Goal: Task Accomplishment & Management: Use online tool/utility

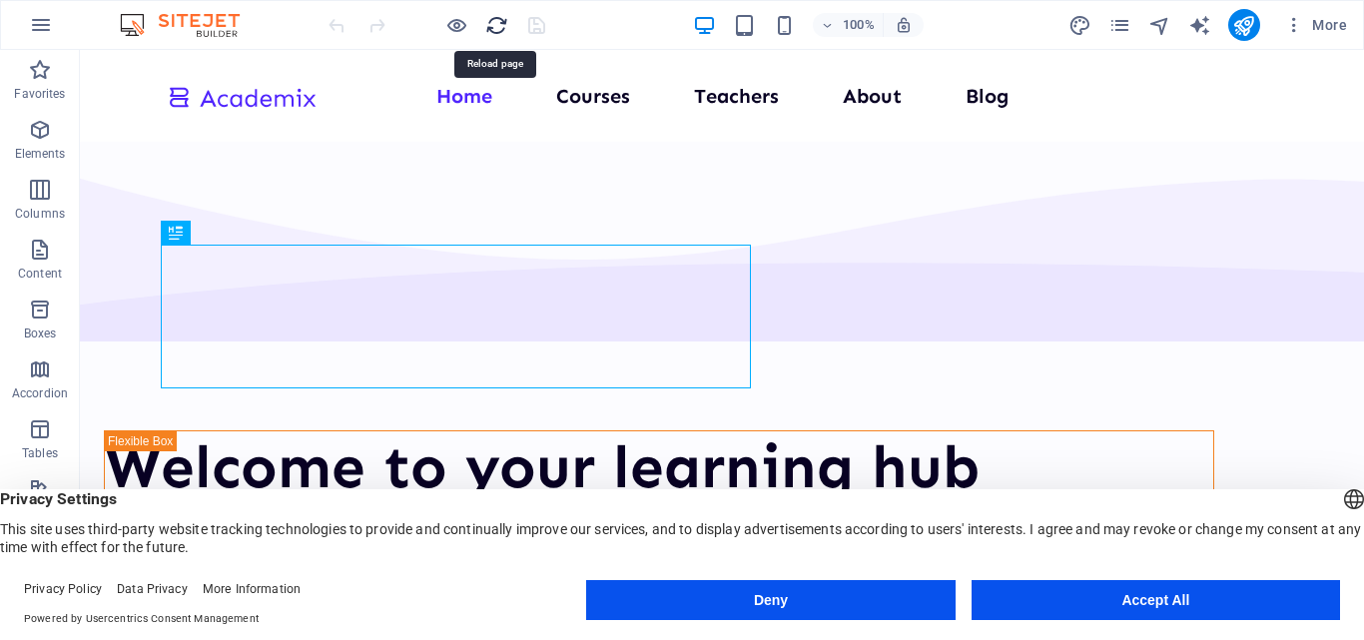
click at [498, 33] on icon "reload" at bounding box center [496, 25] width 23 height 23
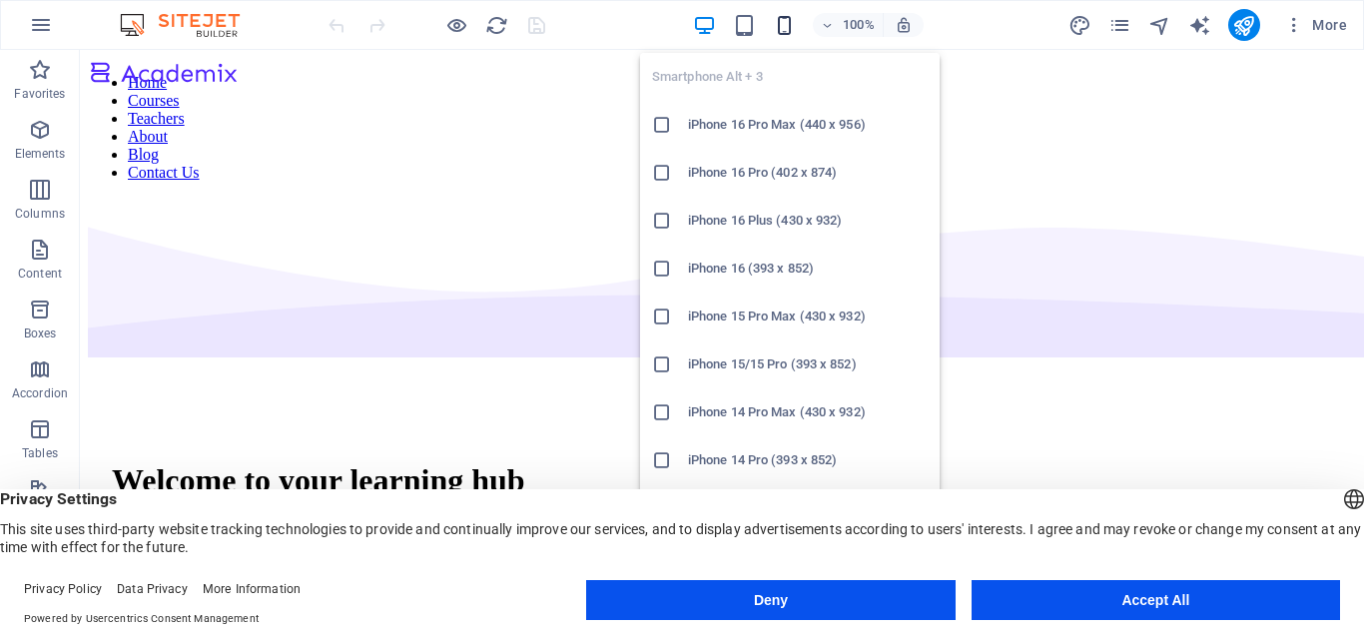
click at [786, 26] on icon "button" at bounding box center [784, 25] width 23 height 23
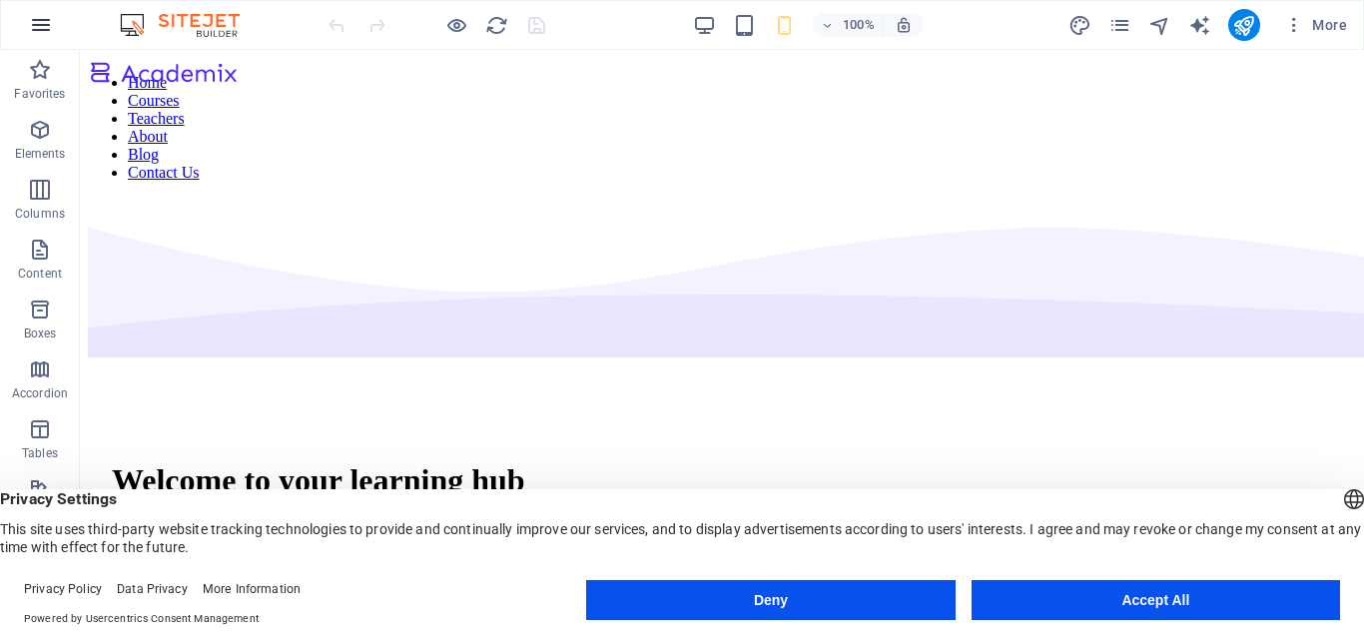
click at [49, 25] on icon "button" at bounding box center [41, 25] width 24 height 24
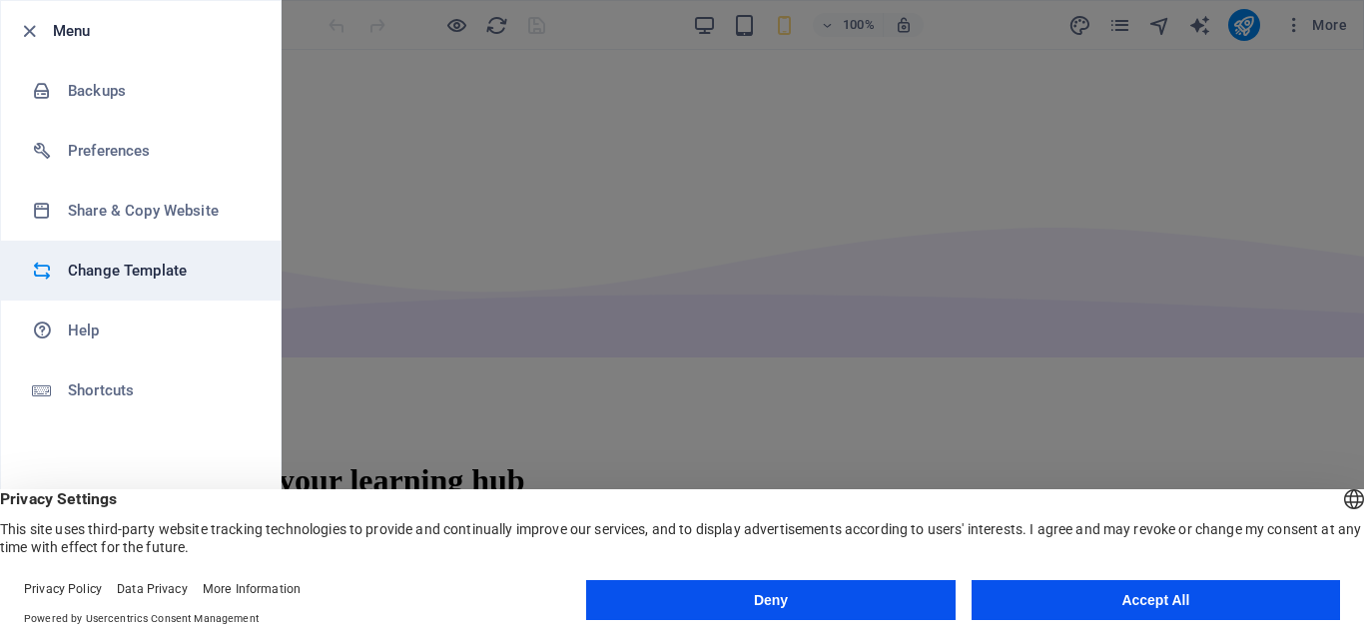
click at [138, 269] on h6 "Change Template" at bounding box center [160, 271] width 185 height 24
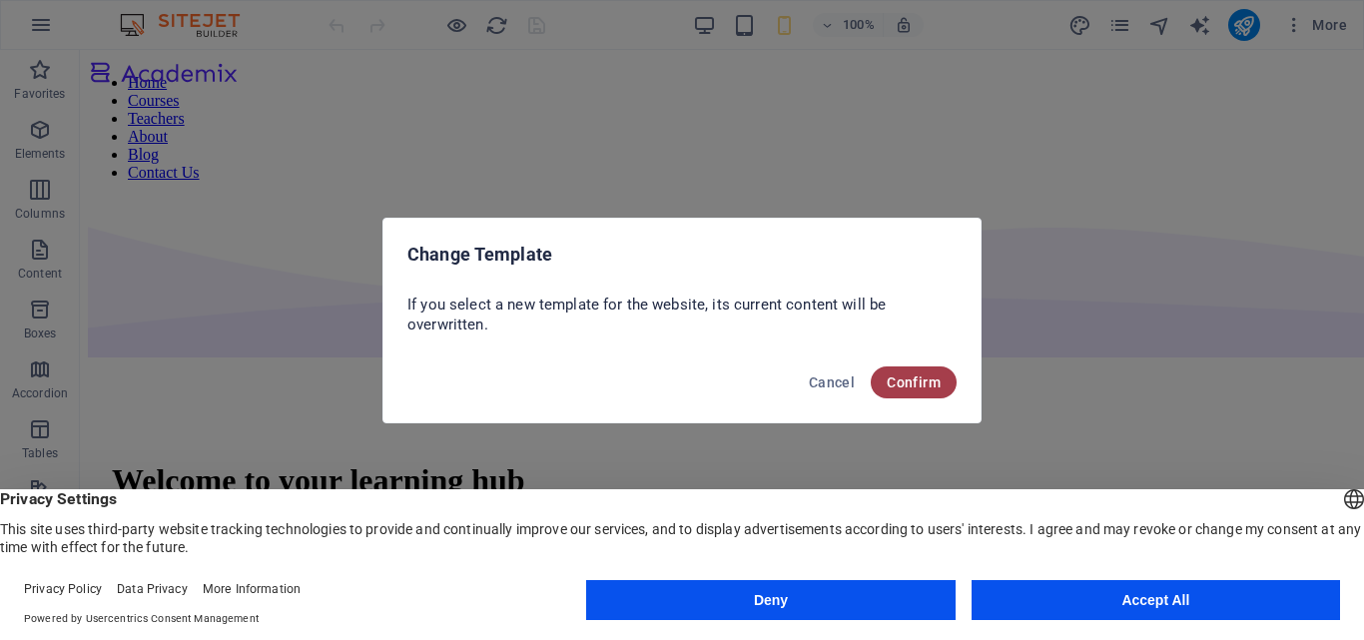
click at [909, 378] on span "Confirm" at bounding box center [914, 383] width 54 height 16
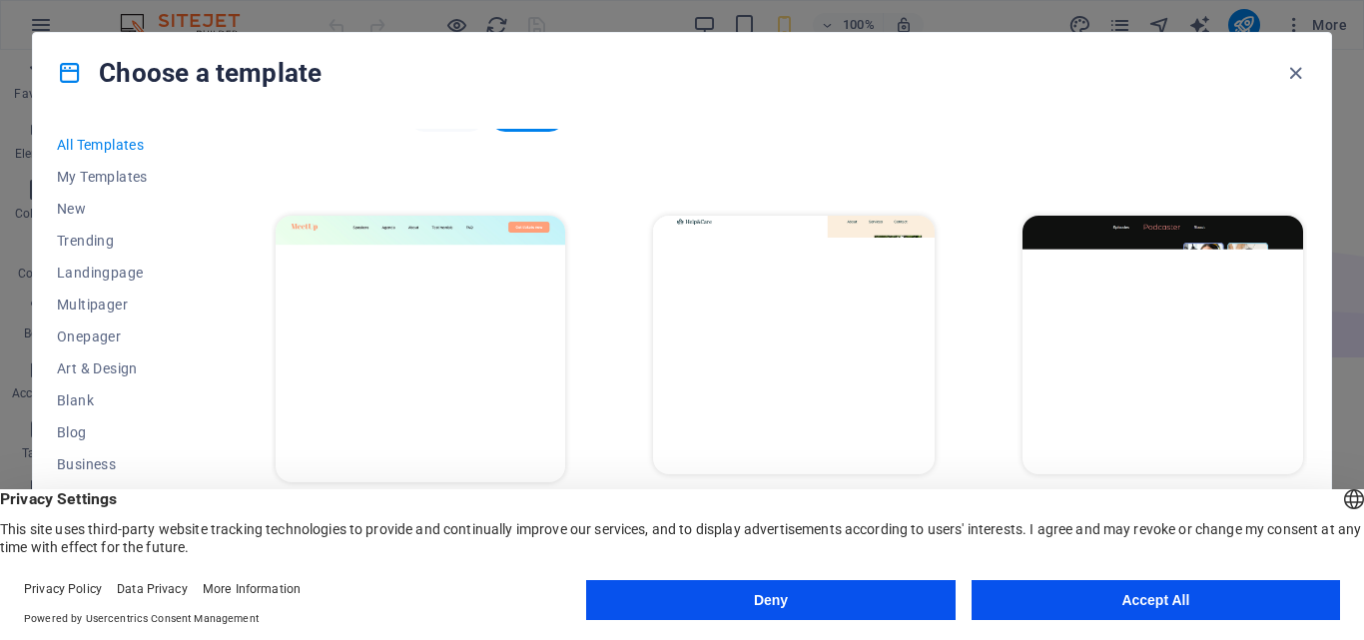
scroll to position [1058, 0]
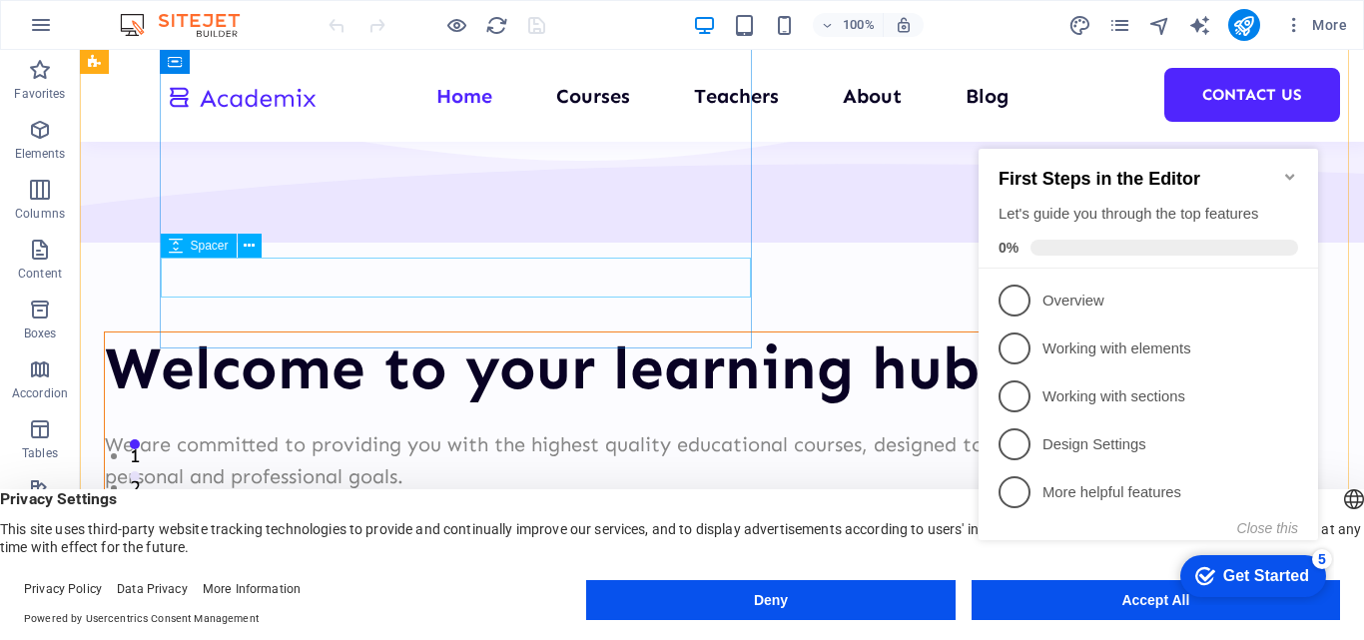
scroll to position [65, 0]
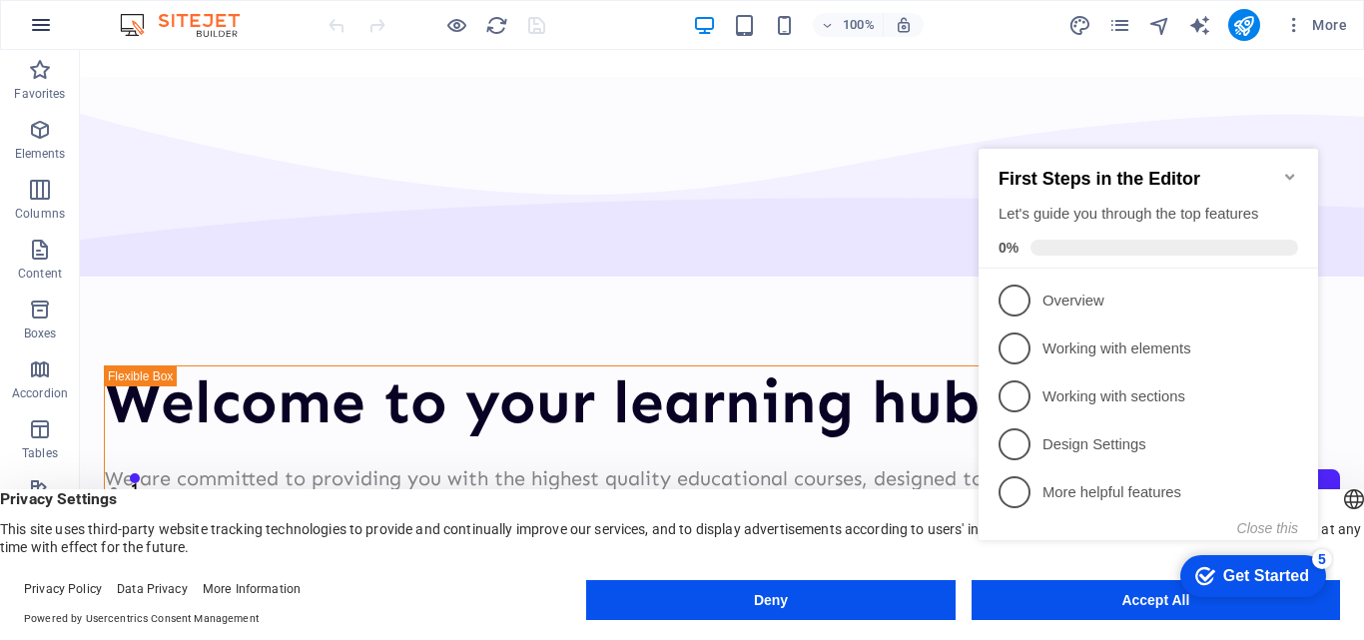
click at [52, 32] on icon "button" at bounding box center [41, 25] width 24 height 24
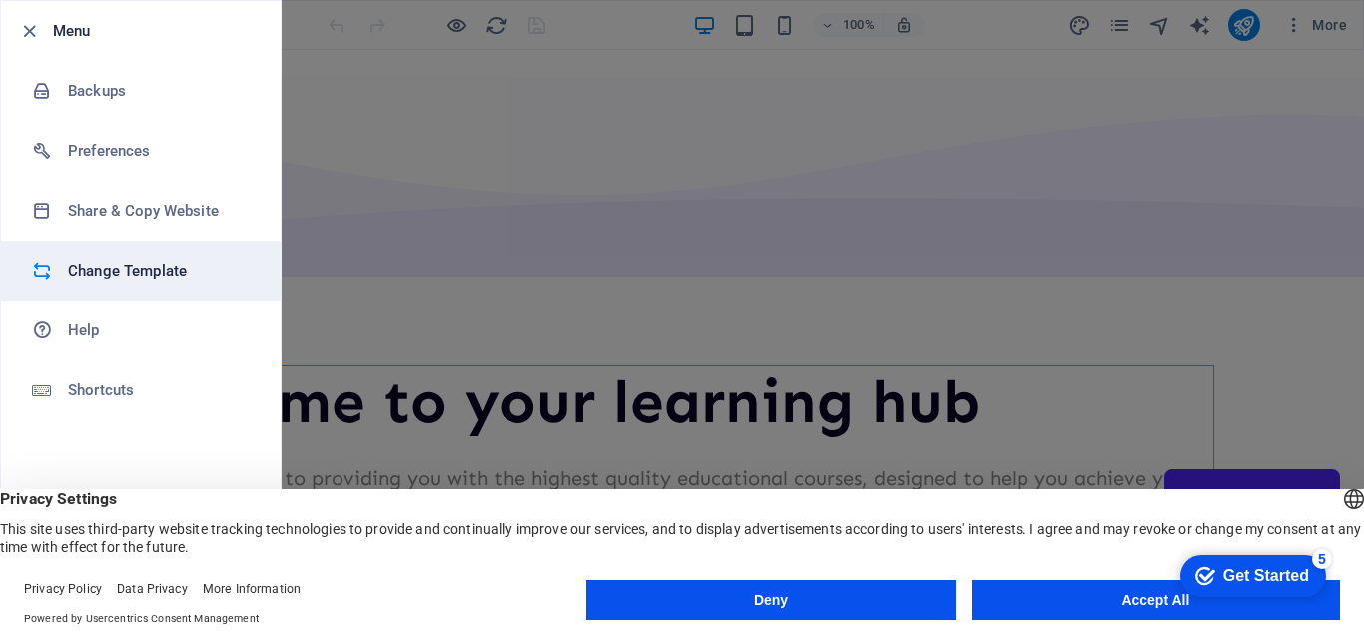
click at [160, 271] on h6 "Change Template" at bounding box center [160, 271] width 185 height 24
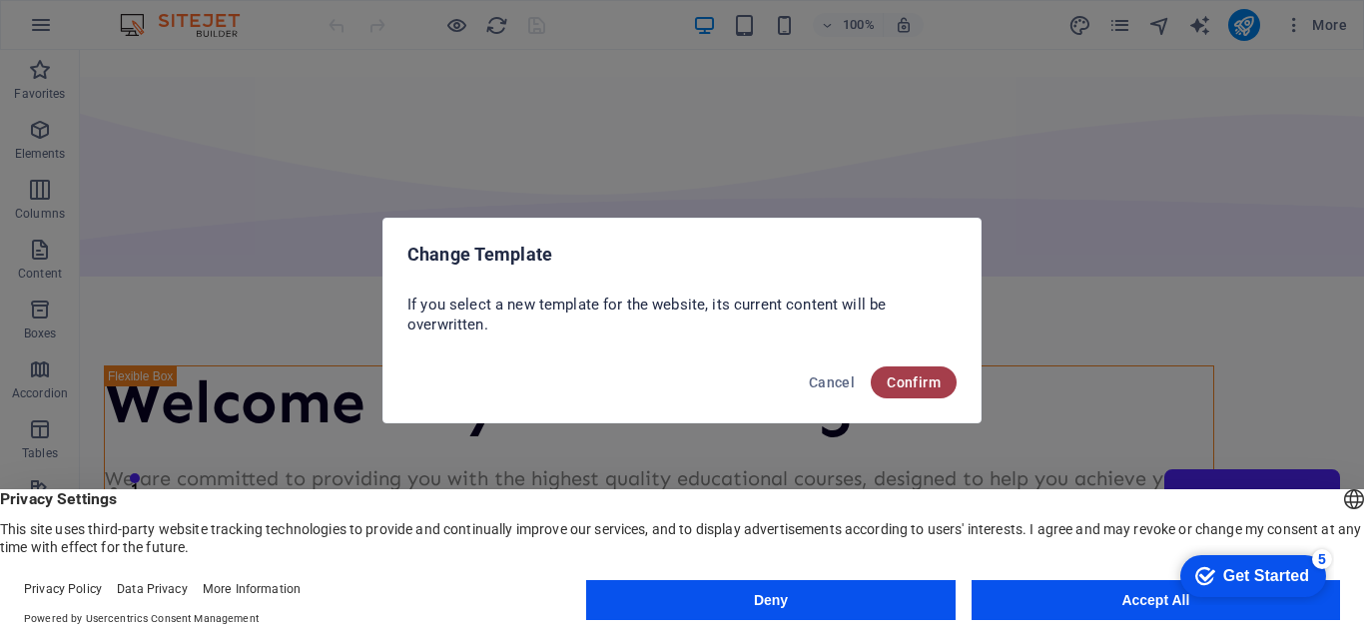
click at [908, 384] on span "Confirm" at bounding box center [914, 383] width 54 height 16
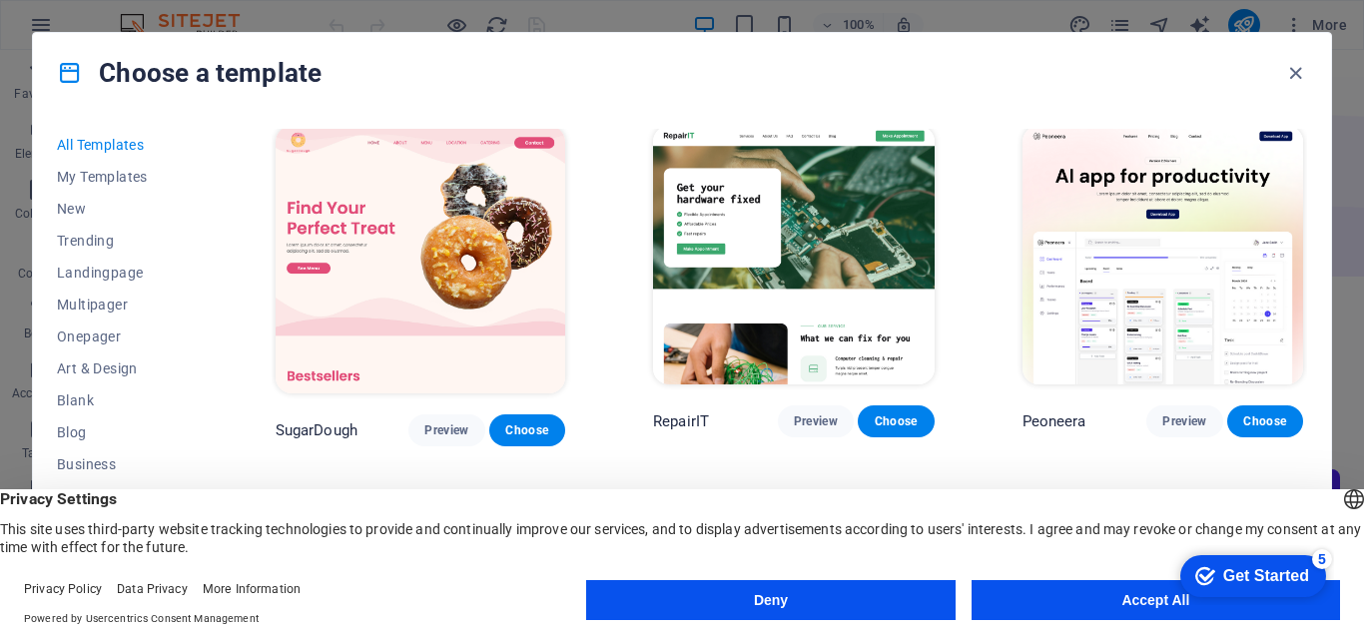
scroll to position [0, 0]
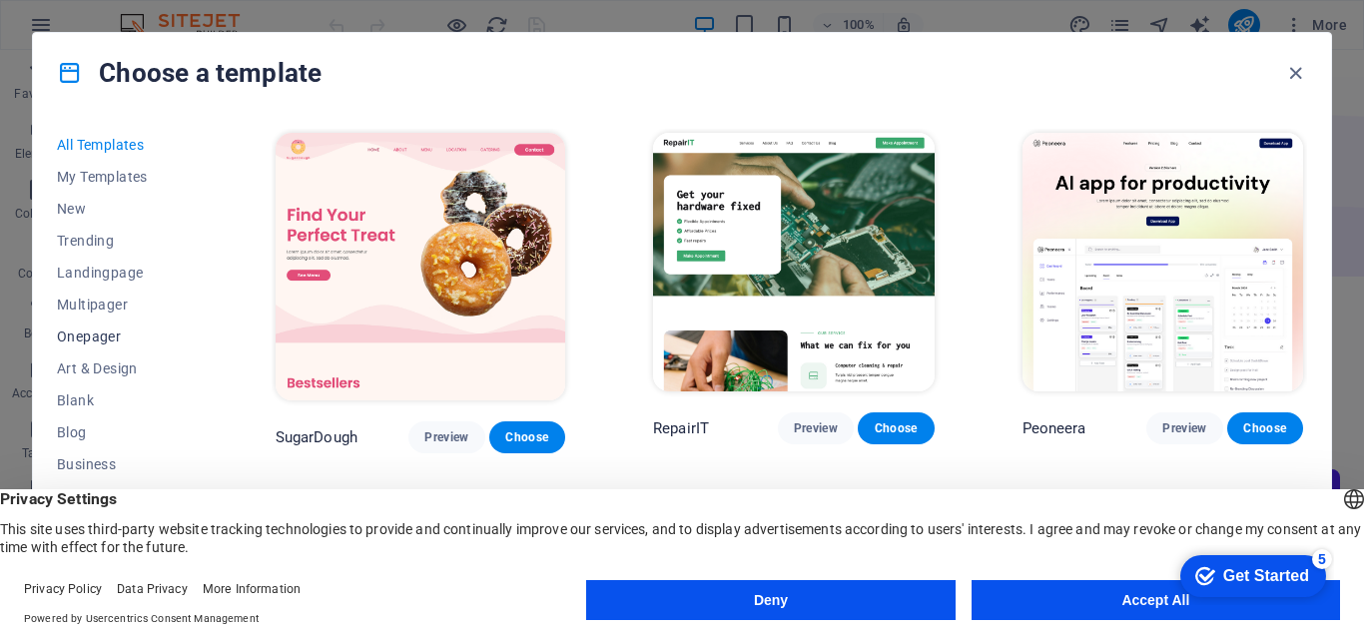
click at [109, 341] on span "Onepager" at bounding box center [122, 337] width 131 height 16
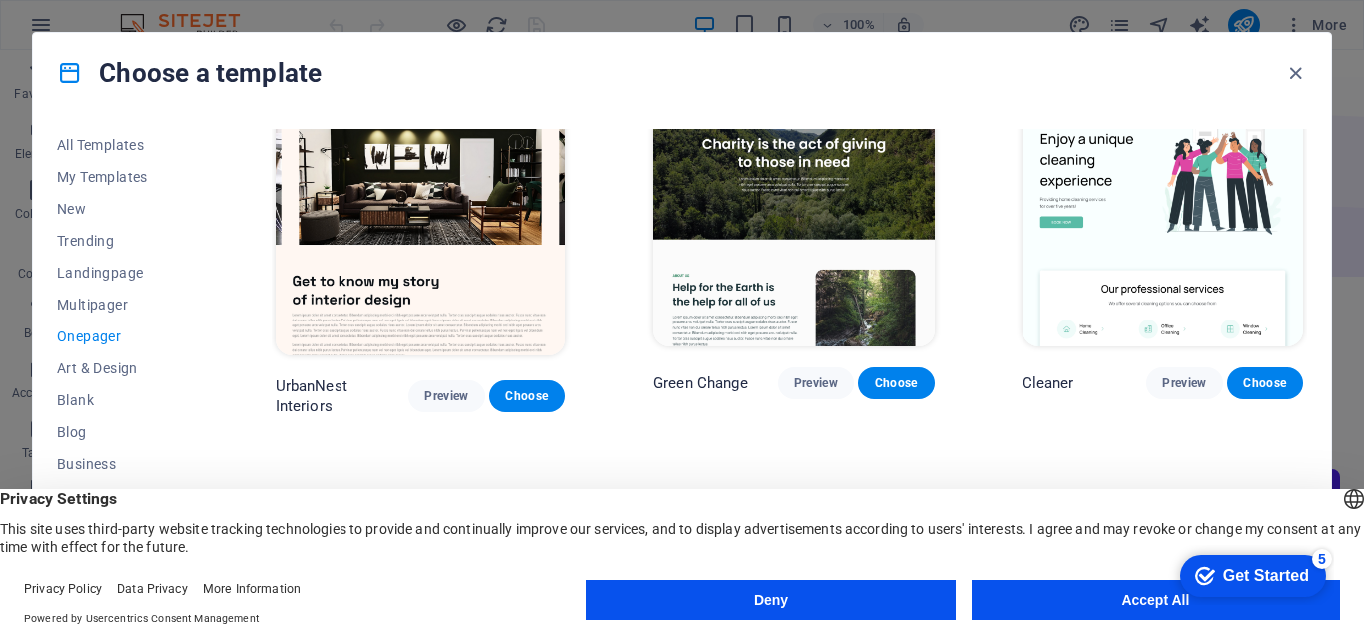
scroll to position [852, 0]
click at [72, 400] on span "Blank" at bounding box center [122, 401] width 131 height 16
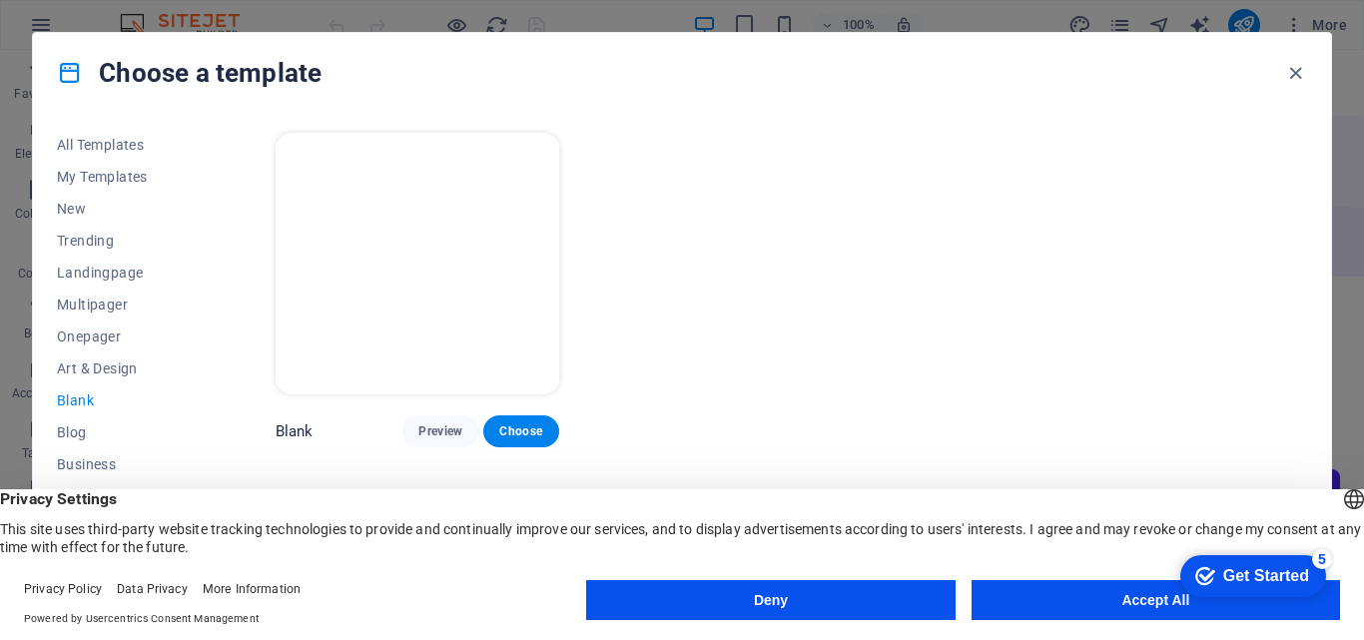
scroll to position [0, 0]
click at [445, 428] on span "Preview" at bounding box center [441, 431] width 44 height 16
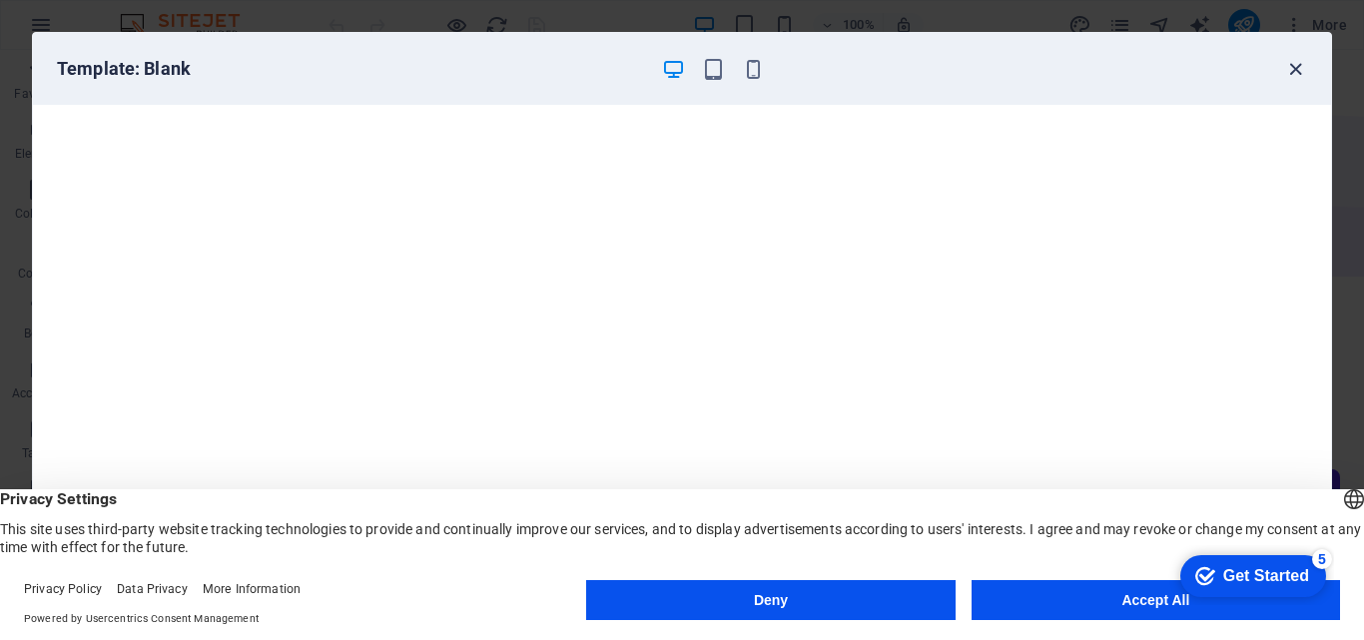
click at [1300, 68] on icon "button" at bounding box center [1295, 69] width 23 height 23
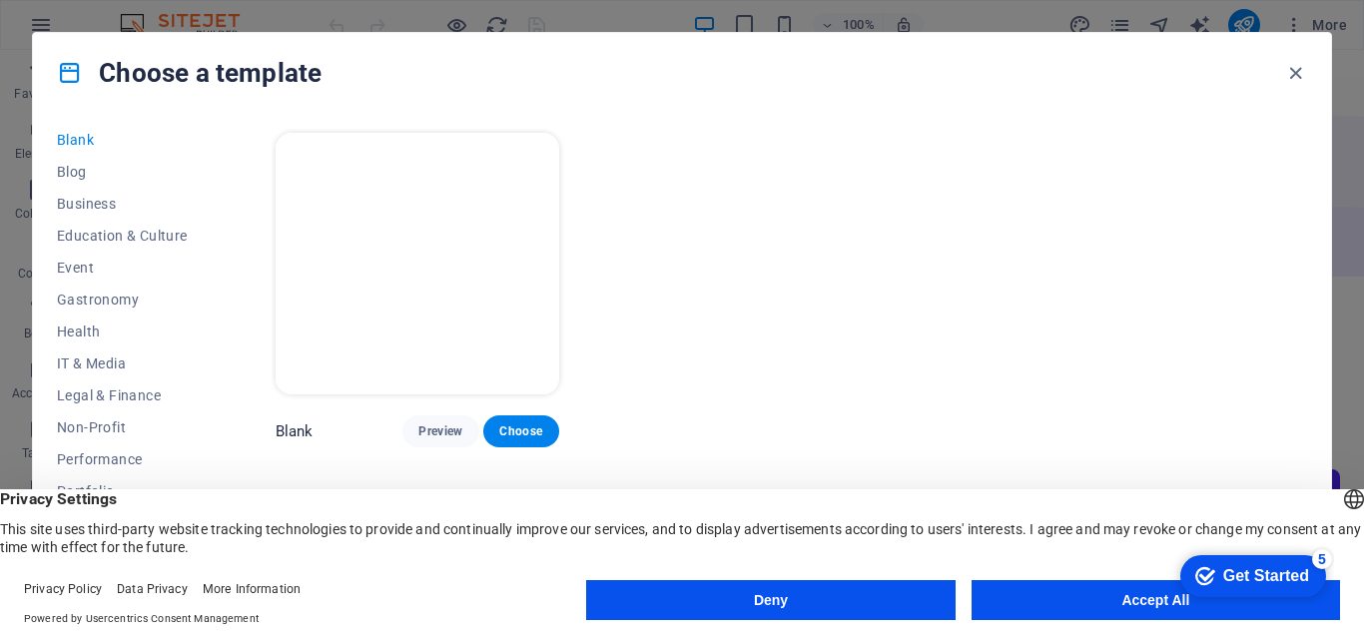
scroll to position [266, 0]
click at [97, 359] on span "IT & Media" at bounding box center [122, 359] width 131 height 16
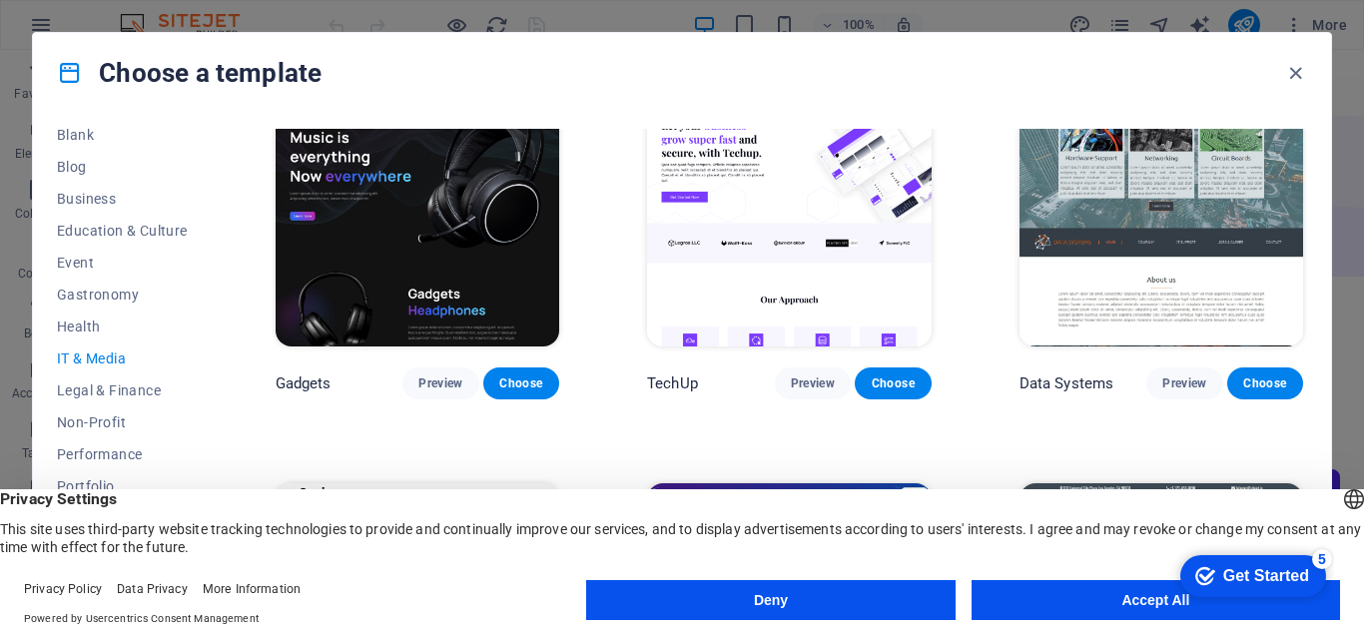
scroll to position [445, 0]
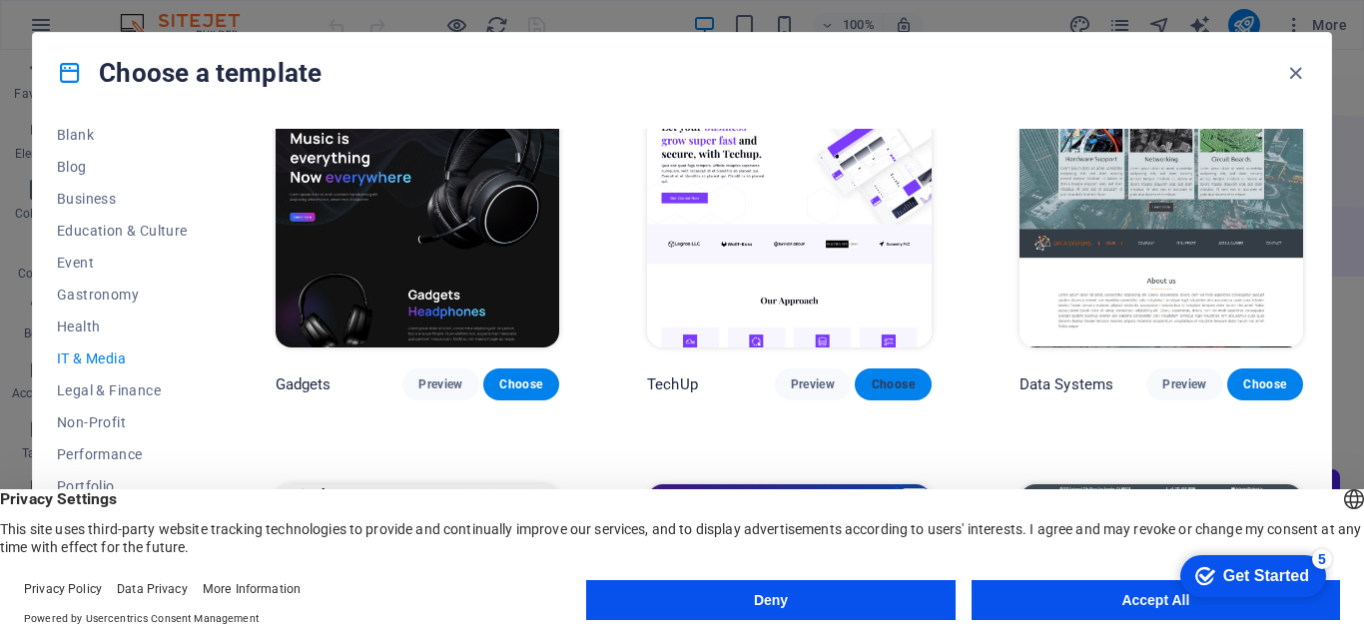
click at [893, 377] on span "Choose" at bounding box center [893, 385] width 44 height 16
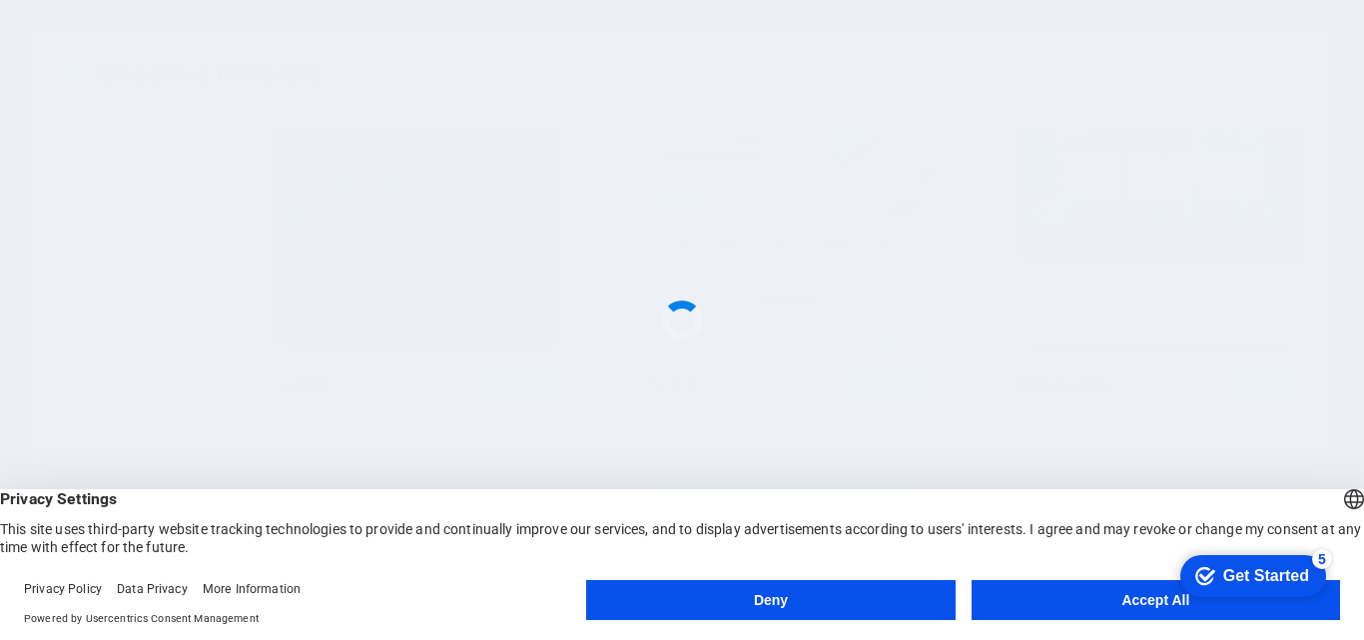
click at [1163, 603] on button "Accept All" at bounding box center [1156, 600] width 369 height 40
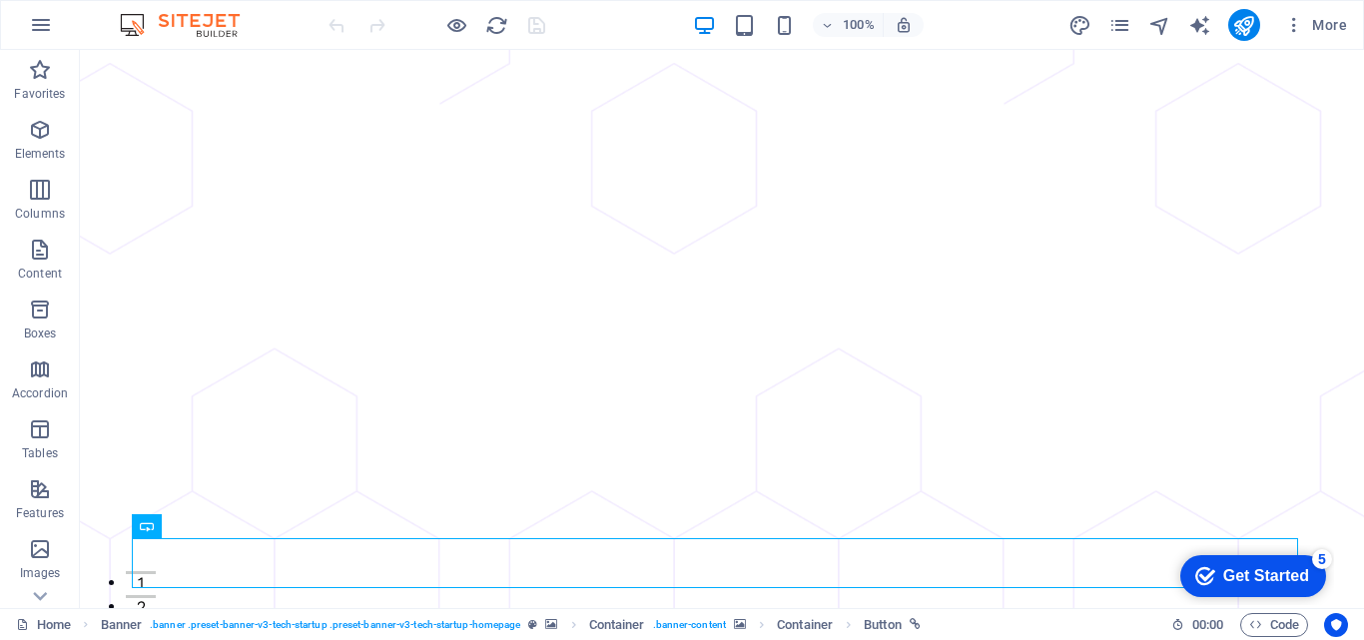
click at [1263, 573] on div "Get Started" at bounding box center [1267, 576] width 86 height 18
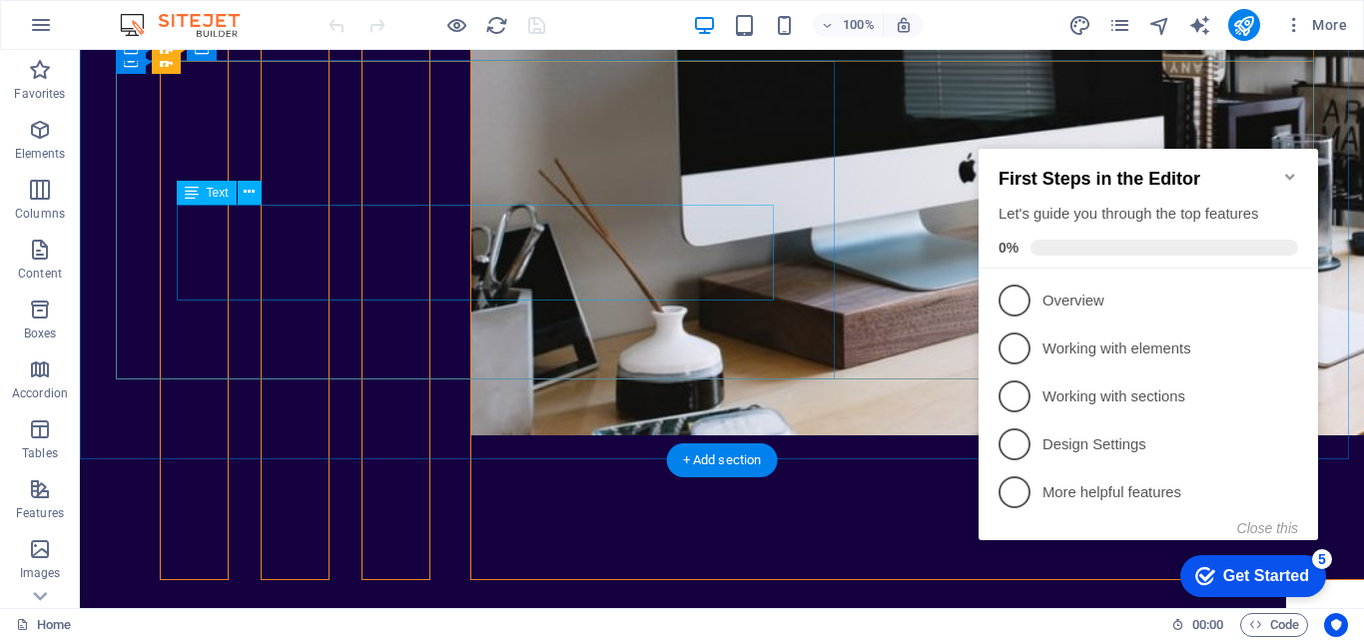
scroll to position [6436, 0]
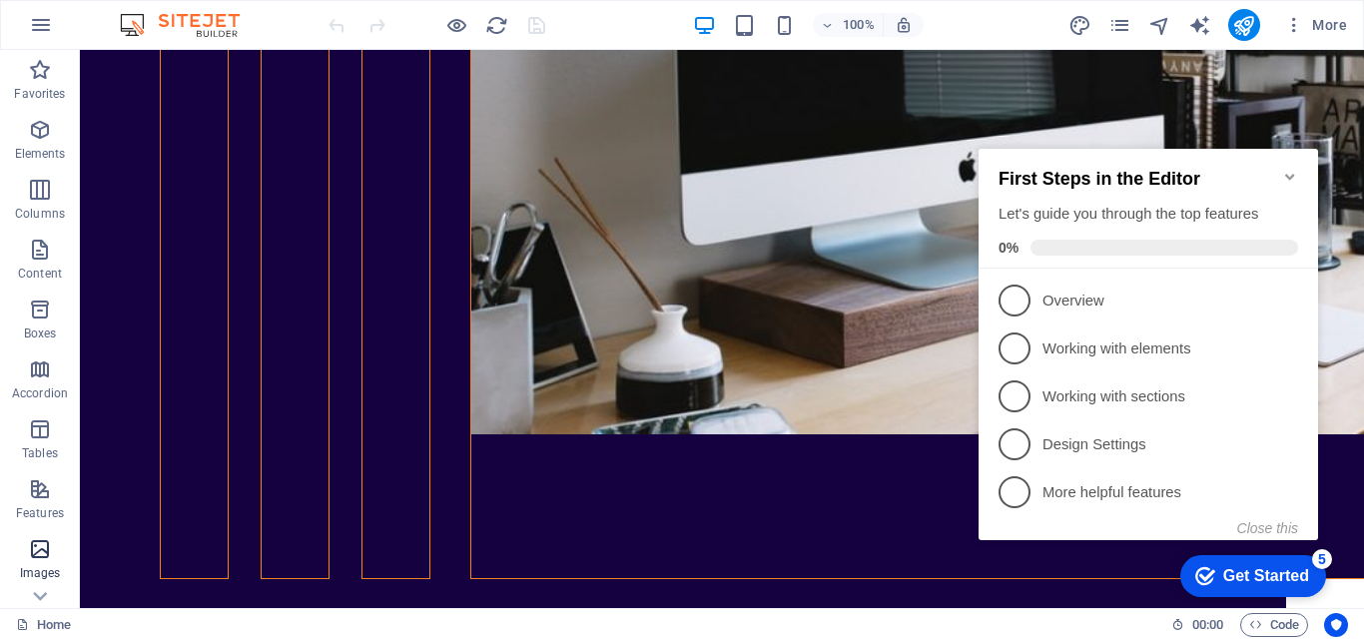
click at [34, 563] on span "Images" at bounding box center [40, 561] width 80 height 48
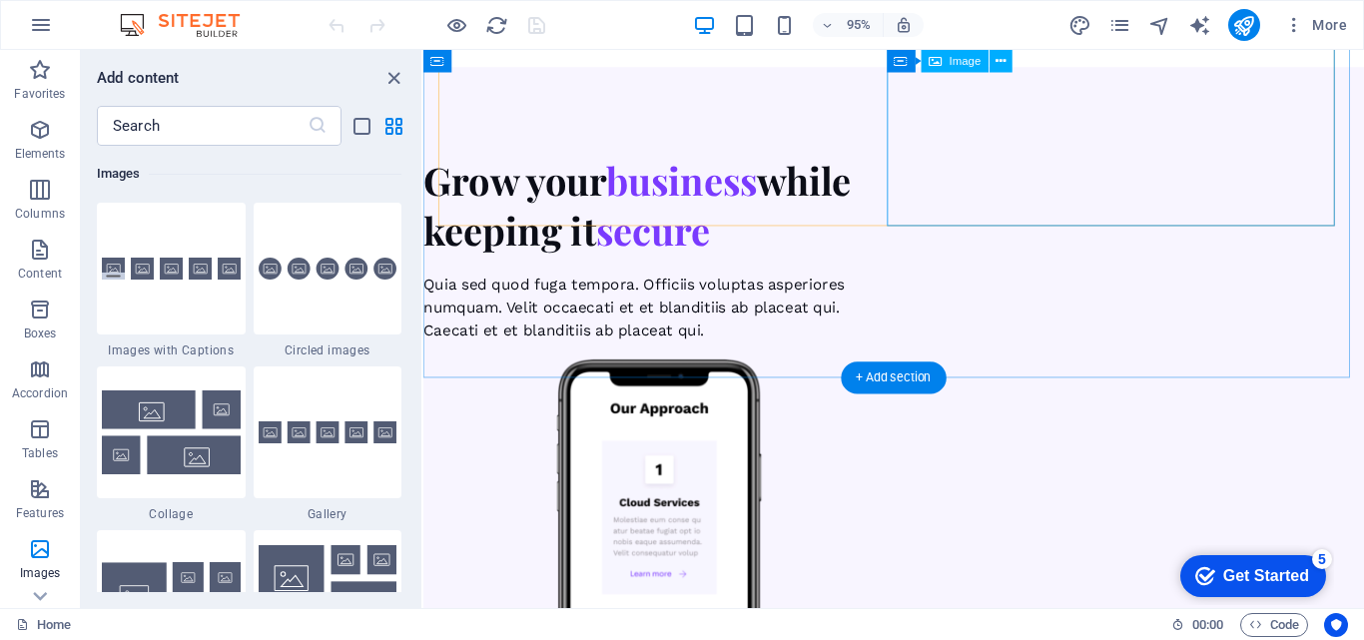
scroll to position [7534, 0]
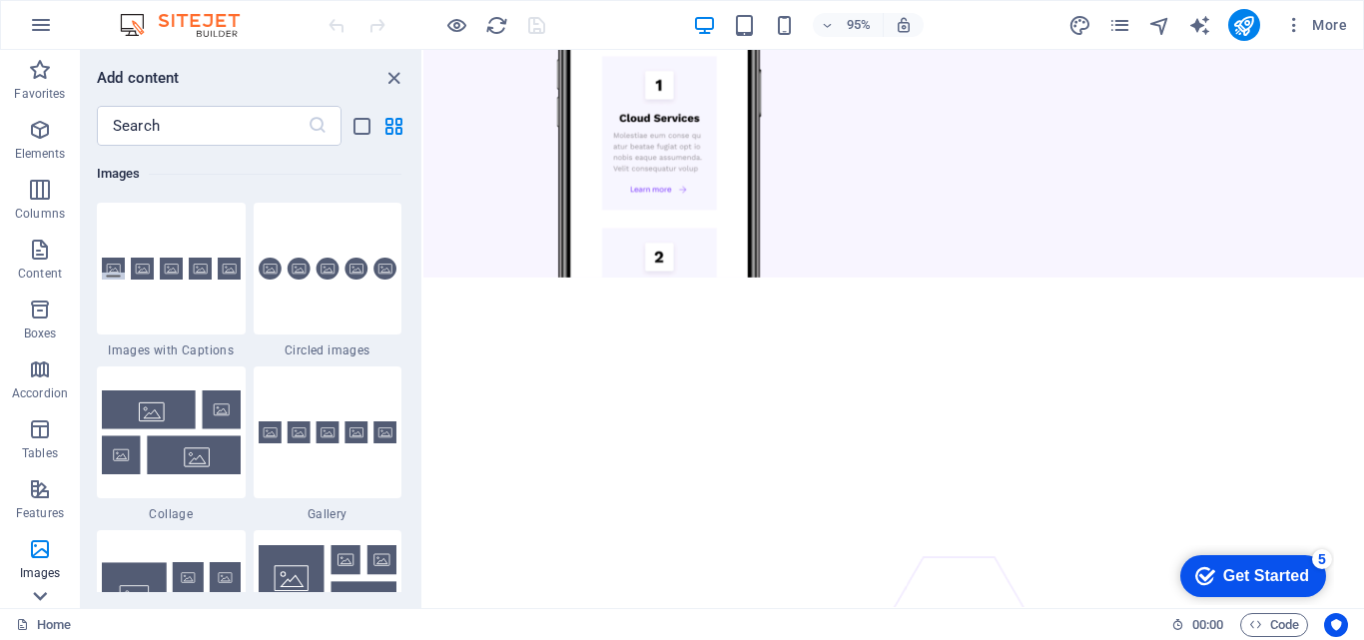
click at [37, 66] on icon at bounding box center [41, 61] width 14 height 9
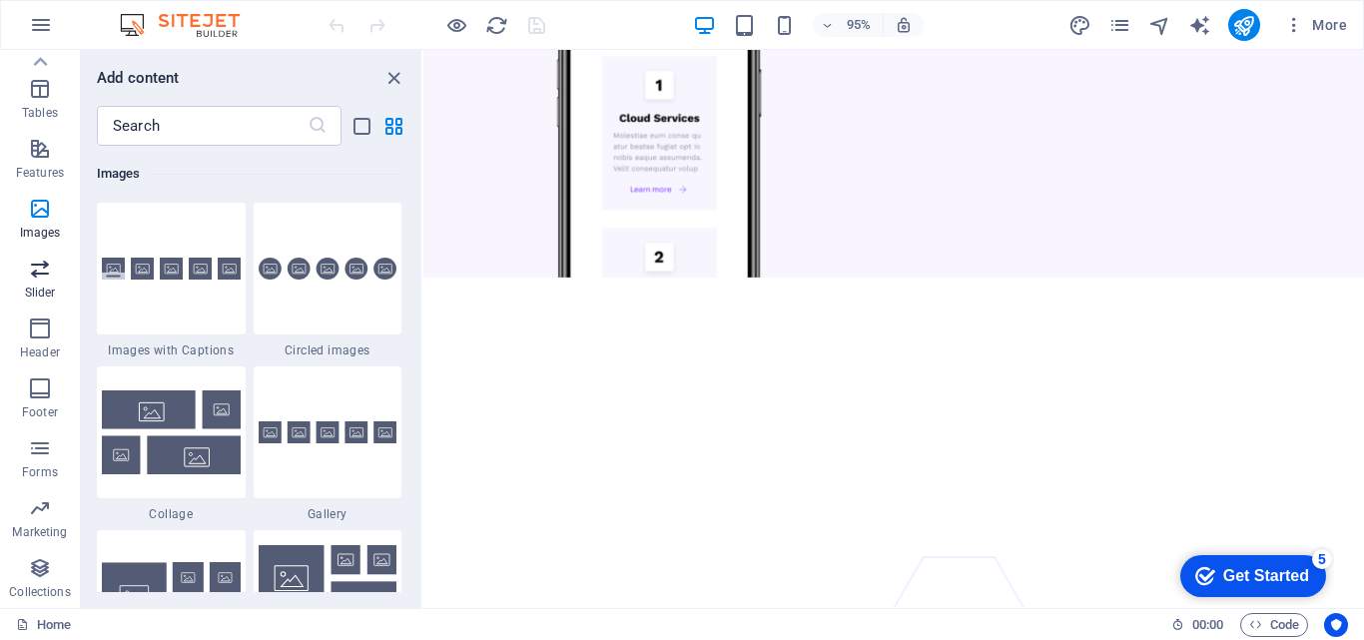
click at [32, 275] on icon "button" at bounding box center [40, 269] width 24 height 24
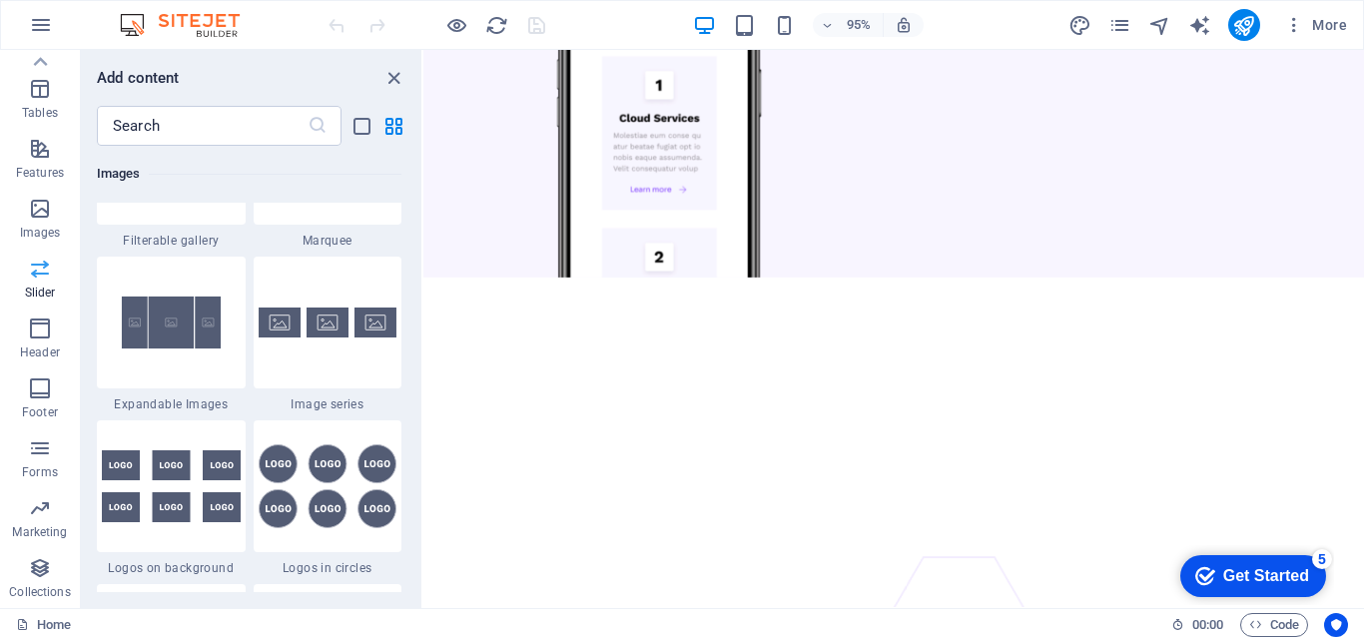
scroll to position [11324, 0]
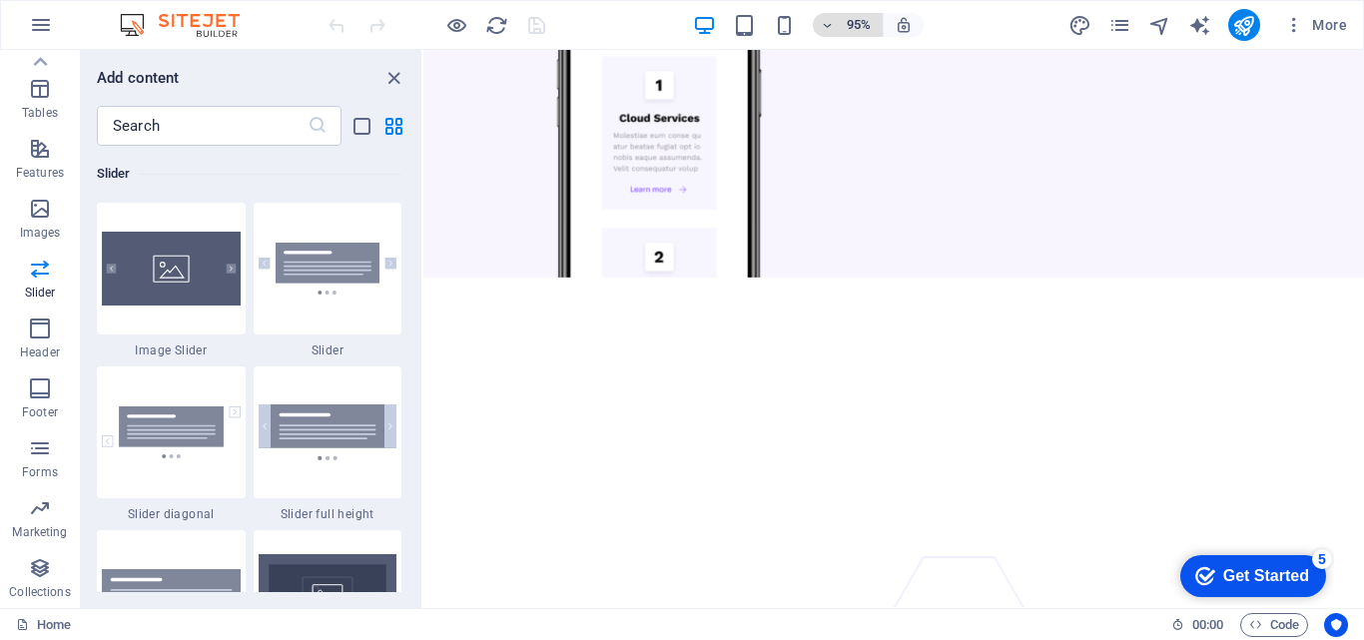
click at [829, 26] on icon "button" at bounding box center [828, 25] width 14 height 13
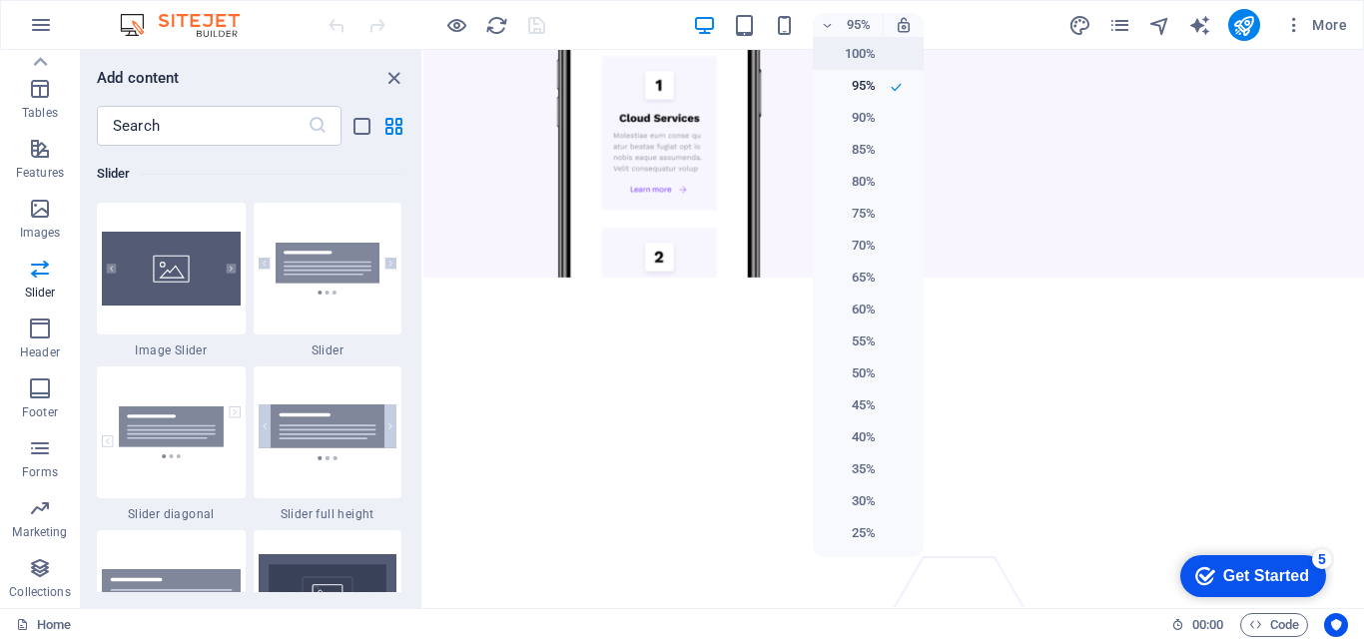
click at [863, 48] on h6 "100%" at bounding box center [850, 54] width 51 height 24
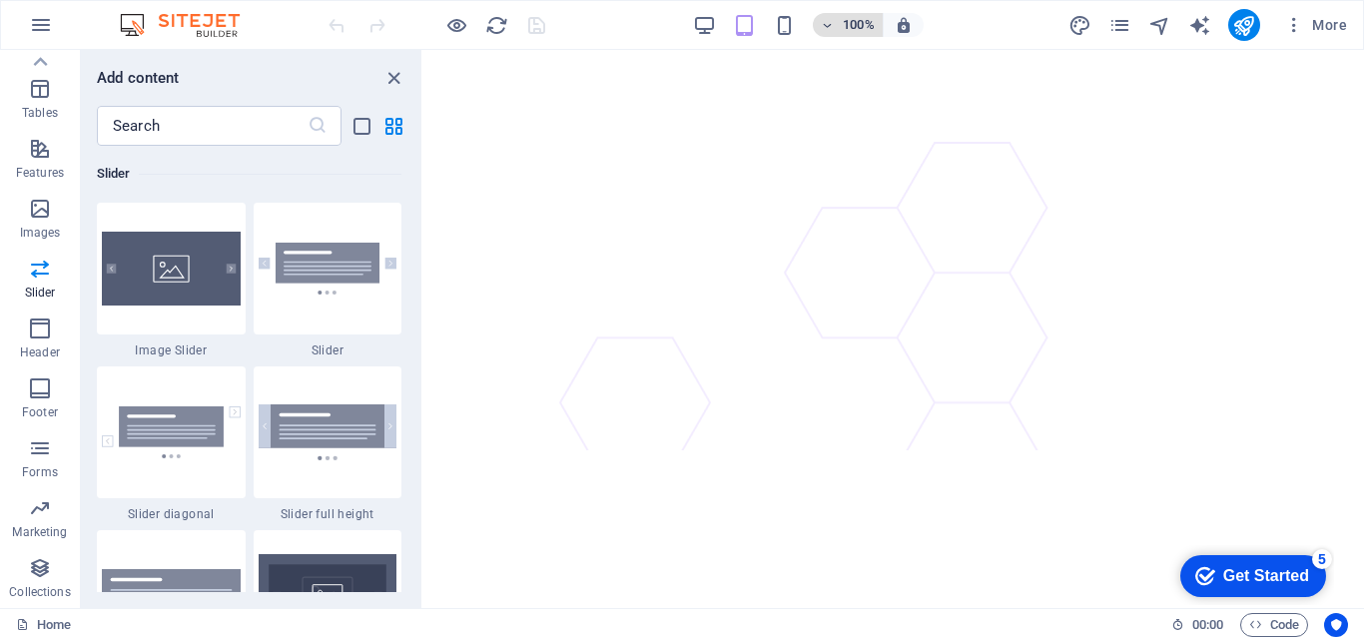
click at [831, 25] on icon "button" at bounding box center [828, 25] width 14 height 13
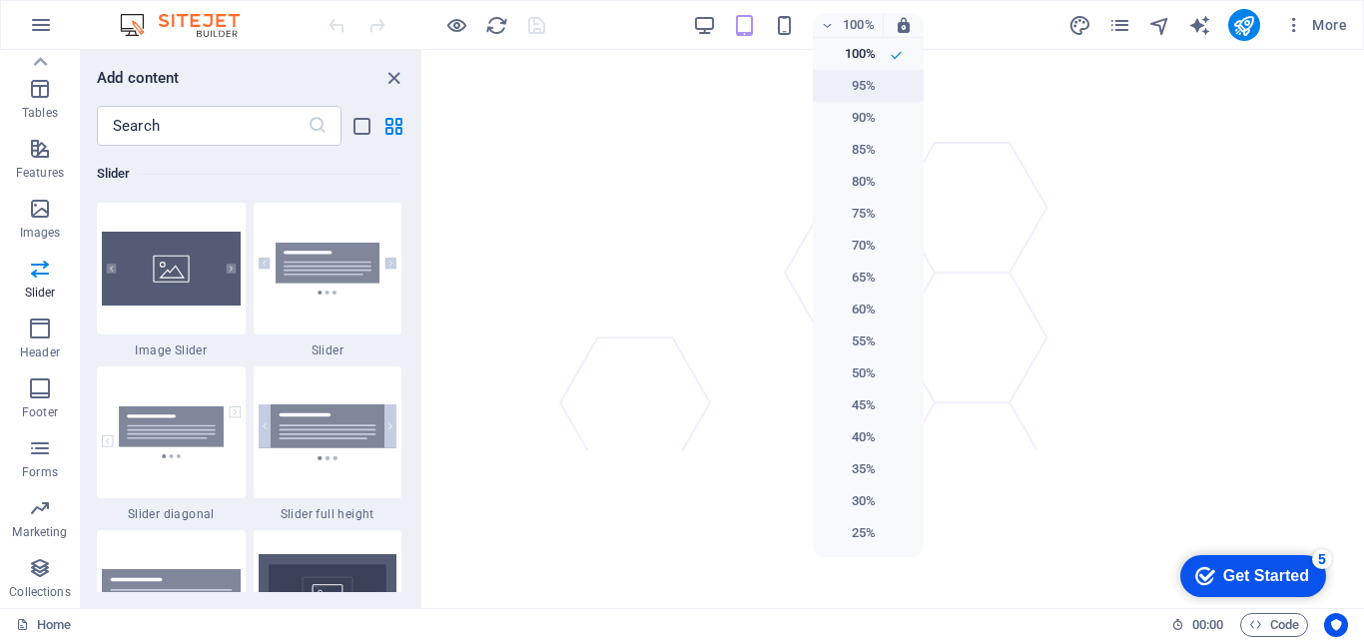
click at [840, 81] on h6 "95%" at bounding box center [850, 86] width 51 height 24
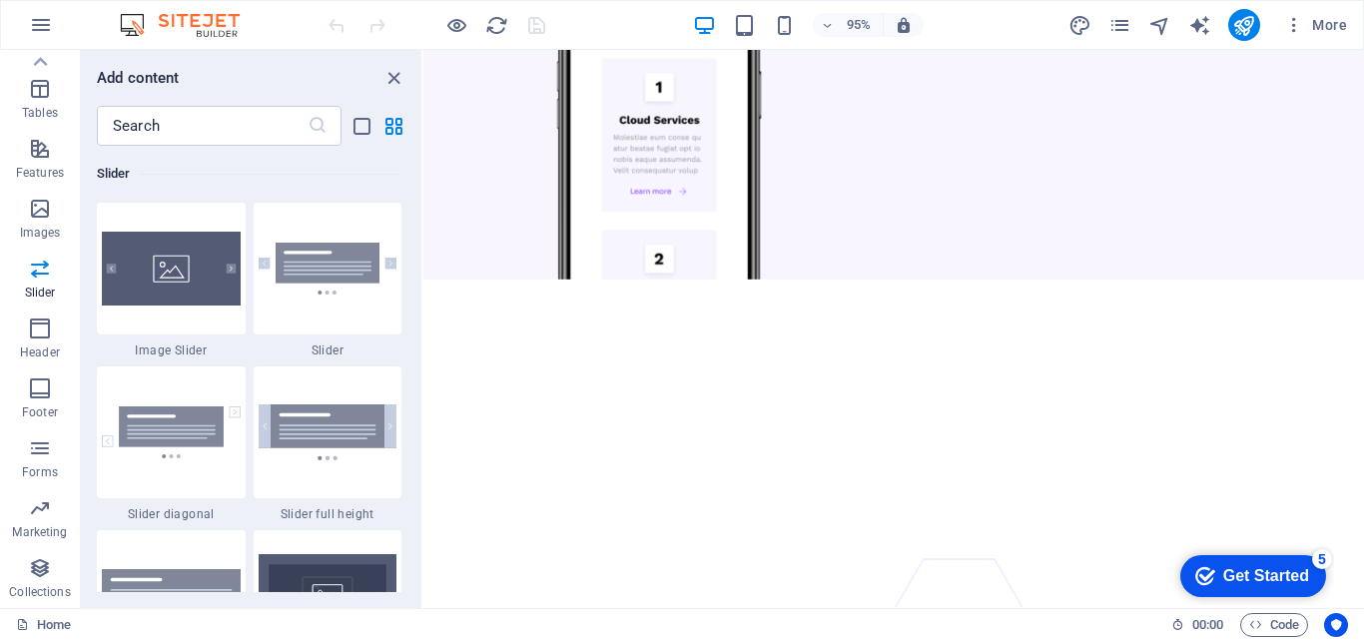
scroll to position [7532, 0]
click at [822, 25] on icon "button" at bounding box center [828, 25] width 14 height 13
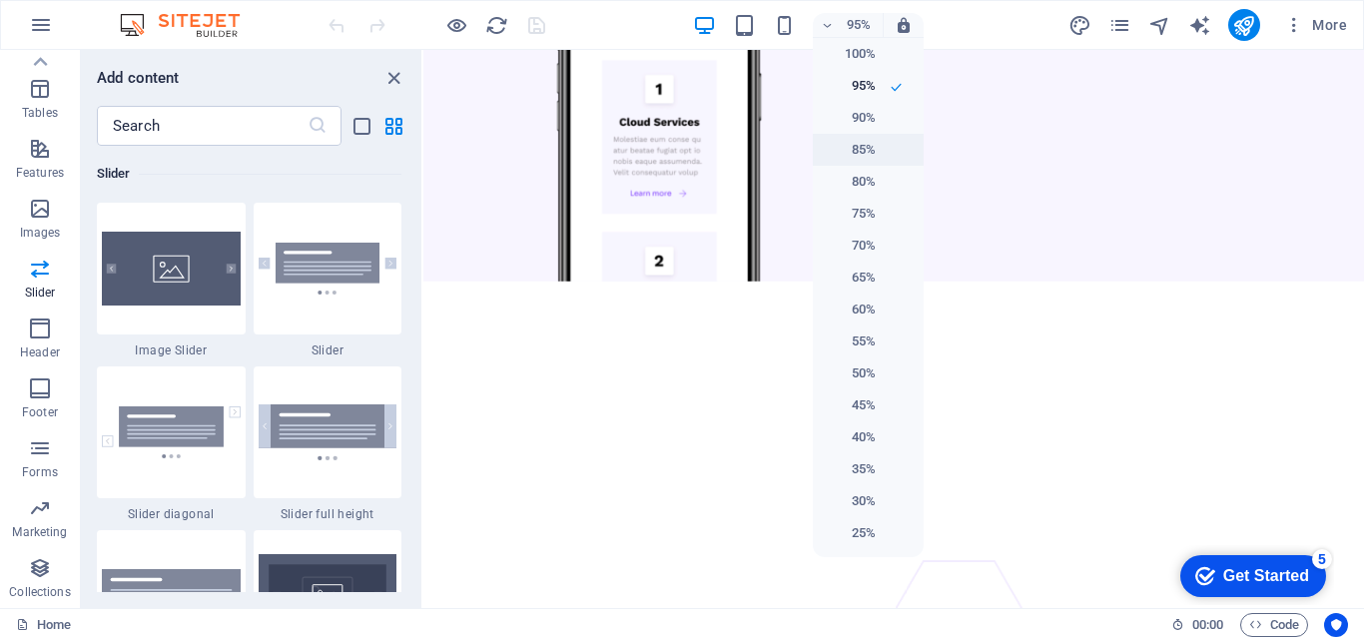
click at [836, 152] on h6 "85%" at bounding box center [850, 150] width 51 height 24
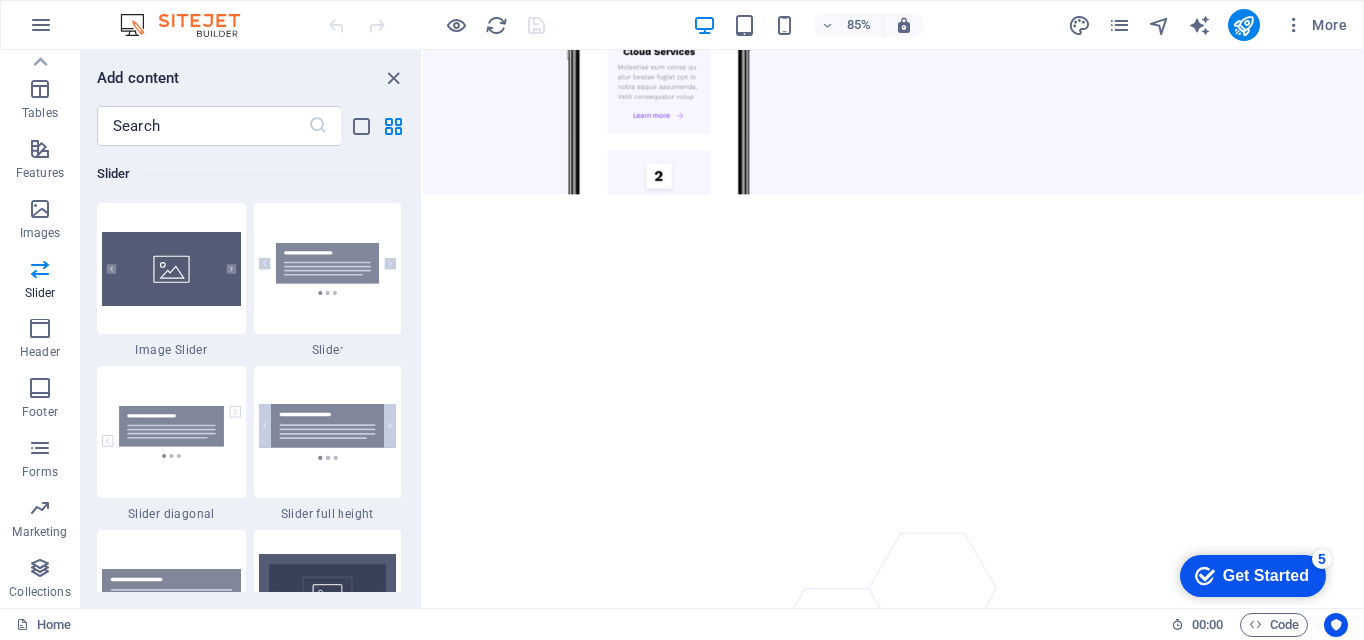
scroll to position [7747, 0]
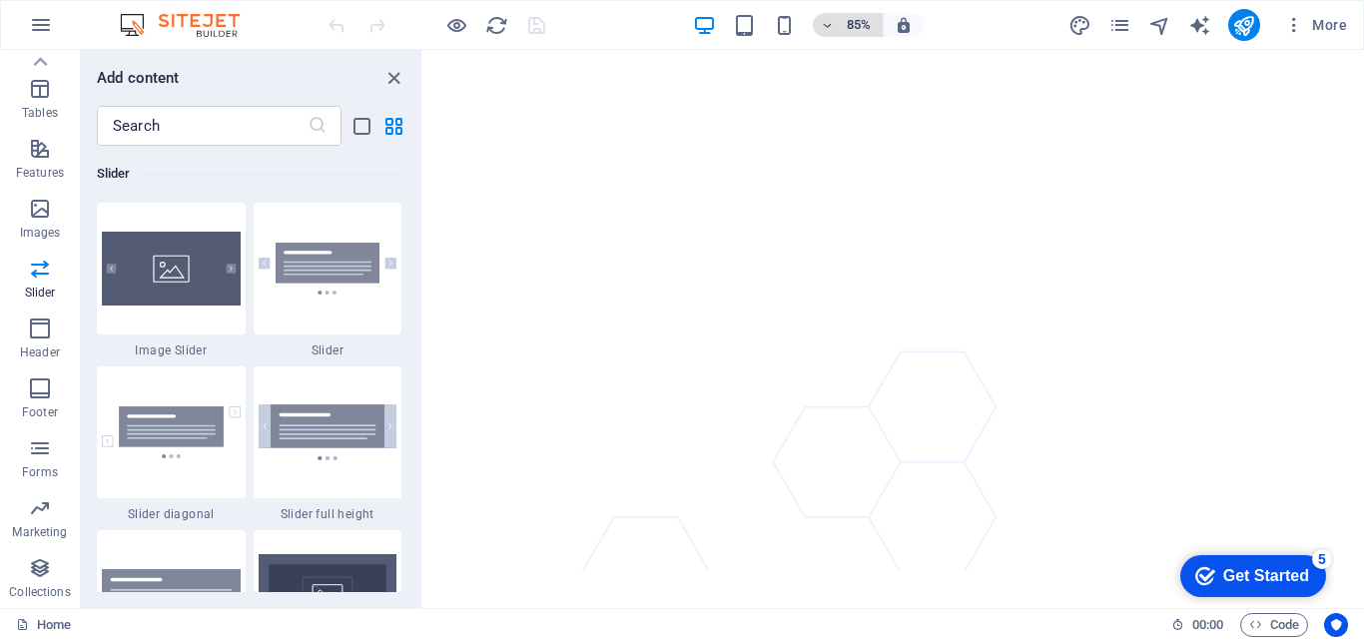
click at [824, 27] on icon "button" at bounding box center [828, 25] width 14 height 13
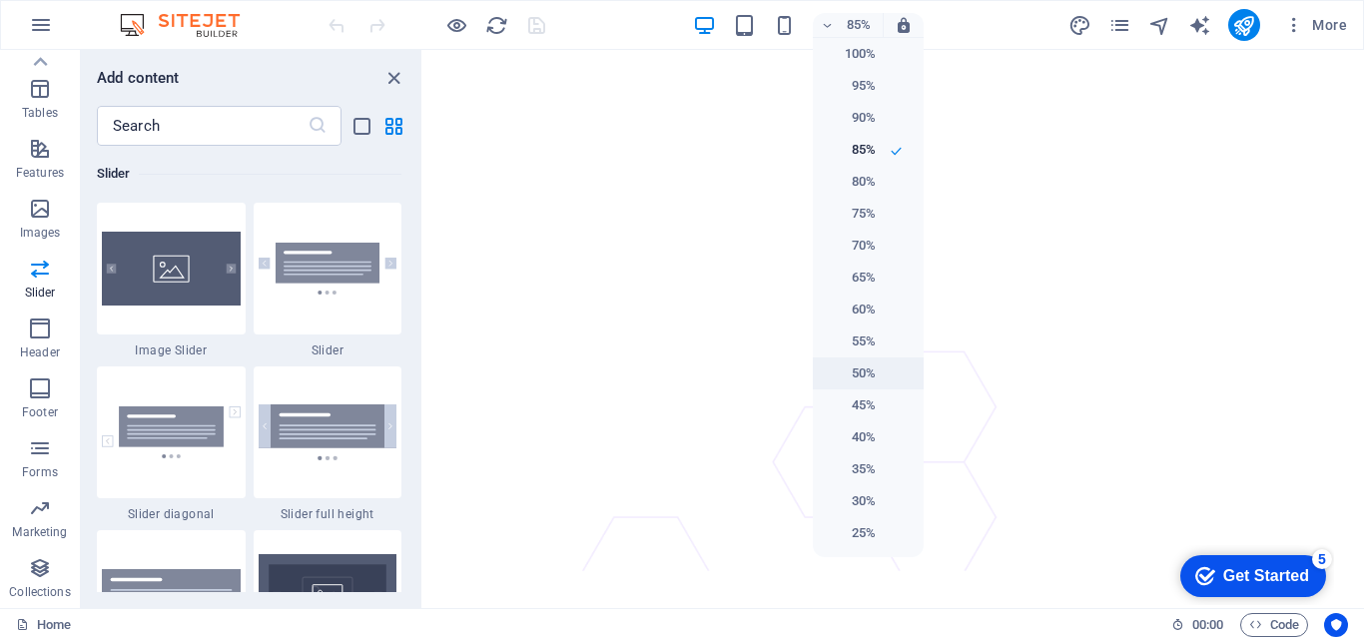
click at [850, 382] on h6 "50%" at bounding box center [850, 374] width 51 height 24
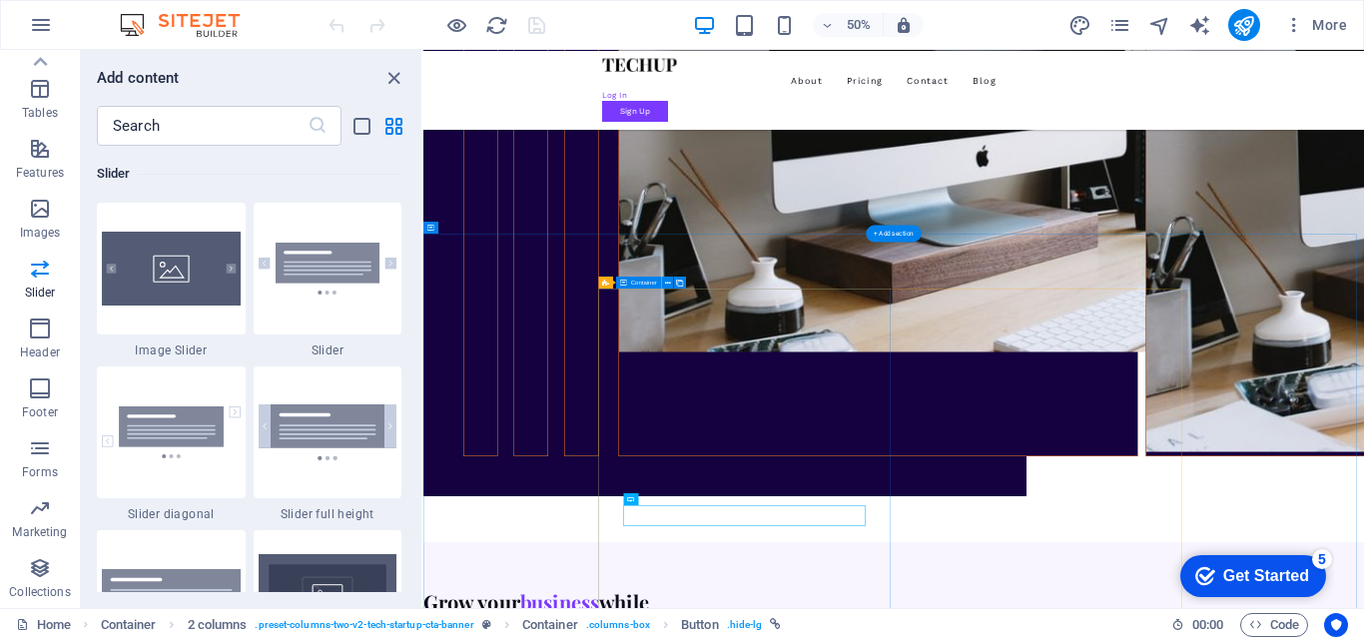
scroll to position [6954, 0]
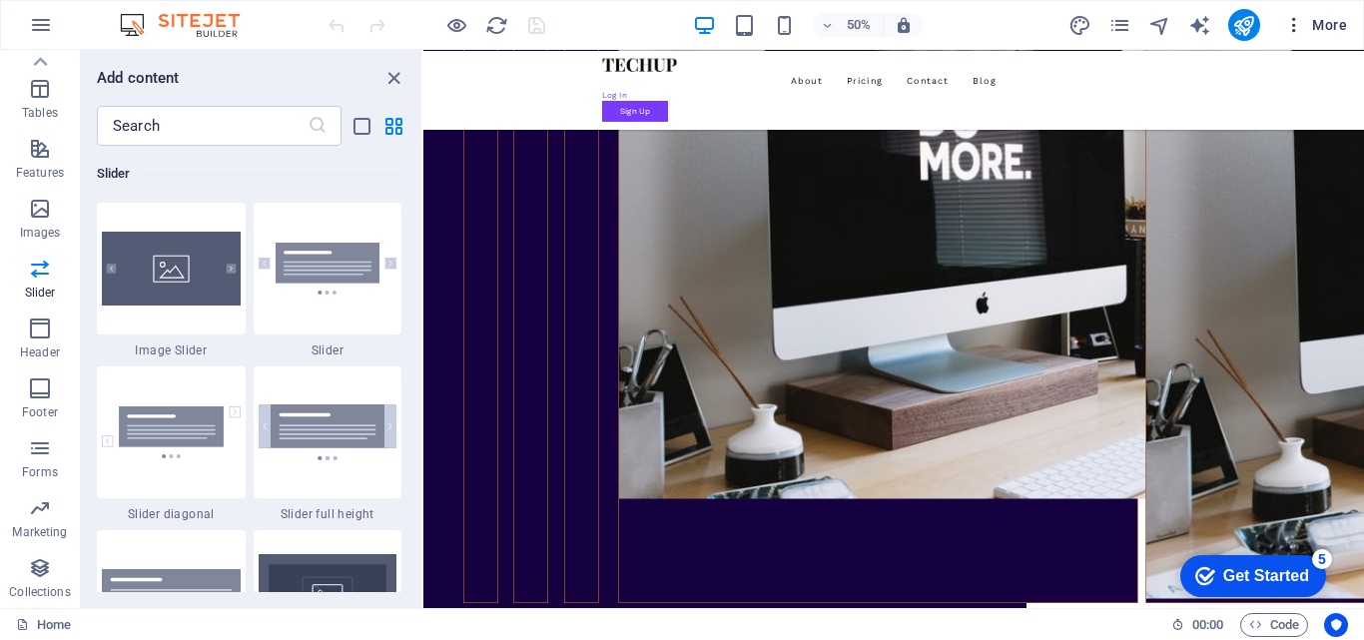
click at [1325, 23] on span "More" at bounding box center [1315, 25] width 63 height 20
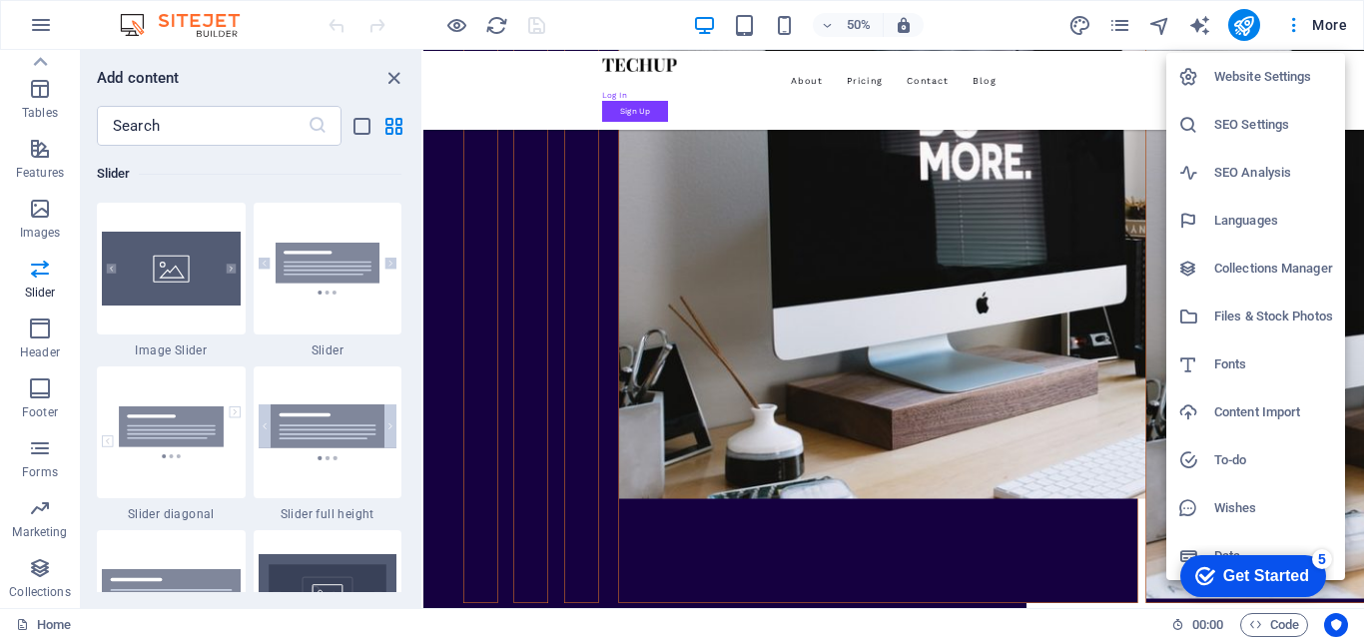
click at [1257, 70] on h6 "Website Settings" at bounding box center [1274, 77] width 119 height 24
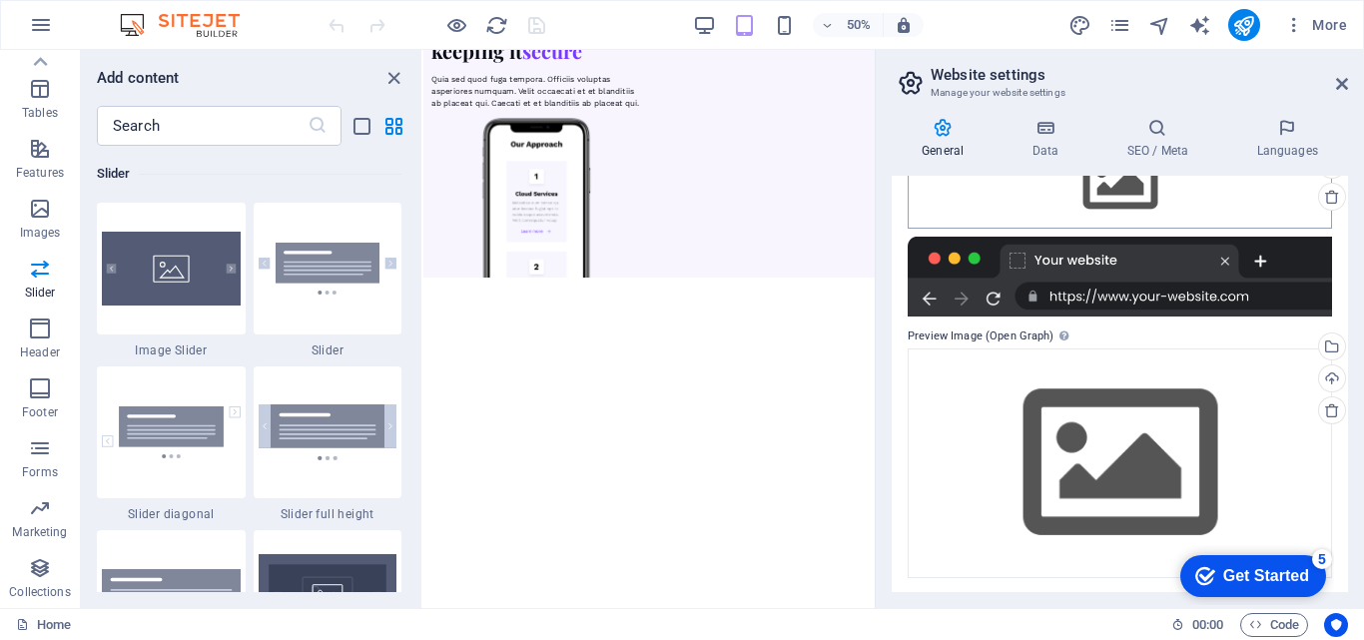
scroll to position [265, 0]
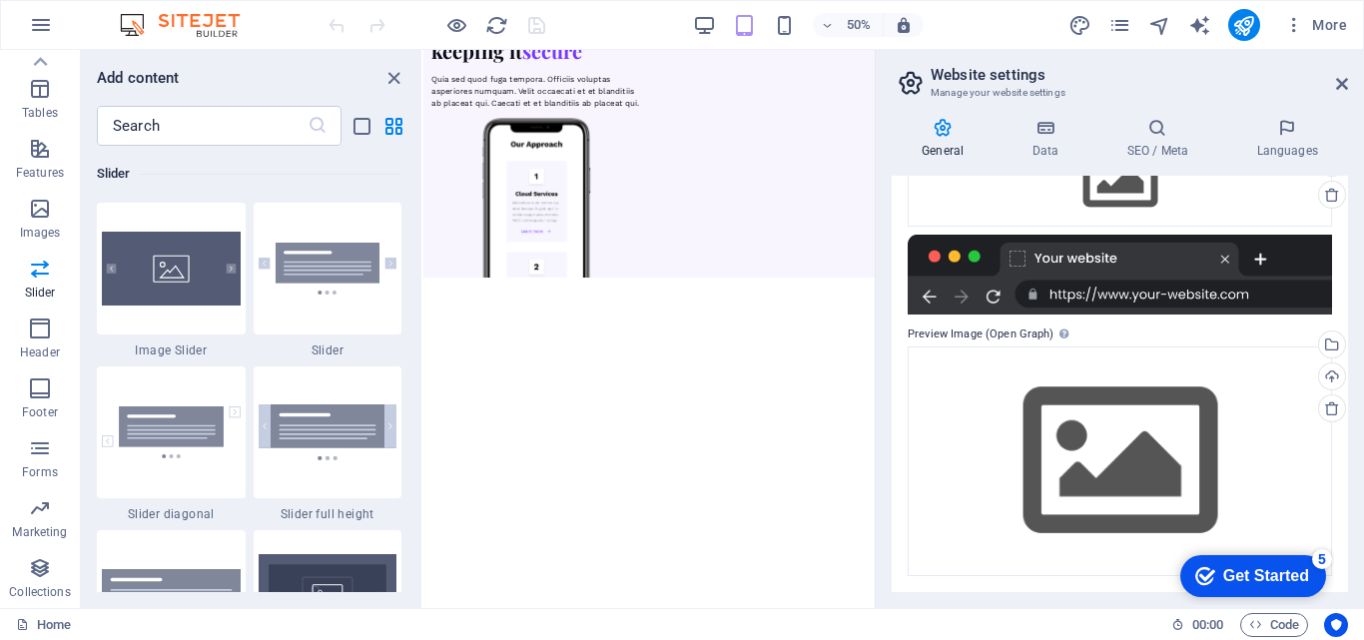
click at [1217, 566] on div "checkmark Get Started 5" at bounding box center [1253, 576] width 114 height 20
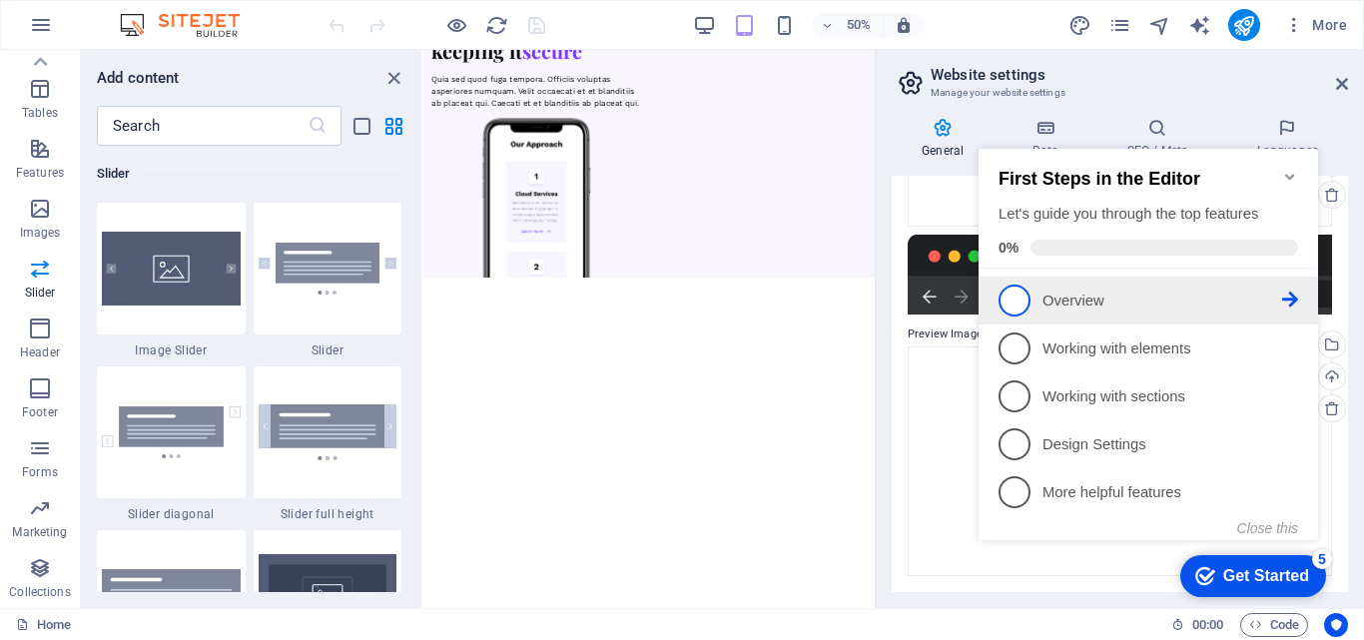
click at [1014, 288] on span "1" at bounding box center [1015, 301] width 32 height 32
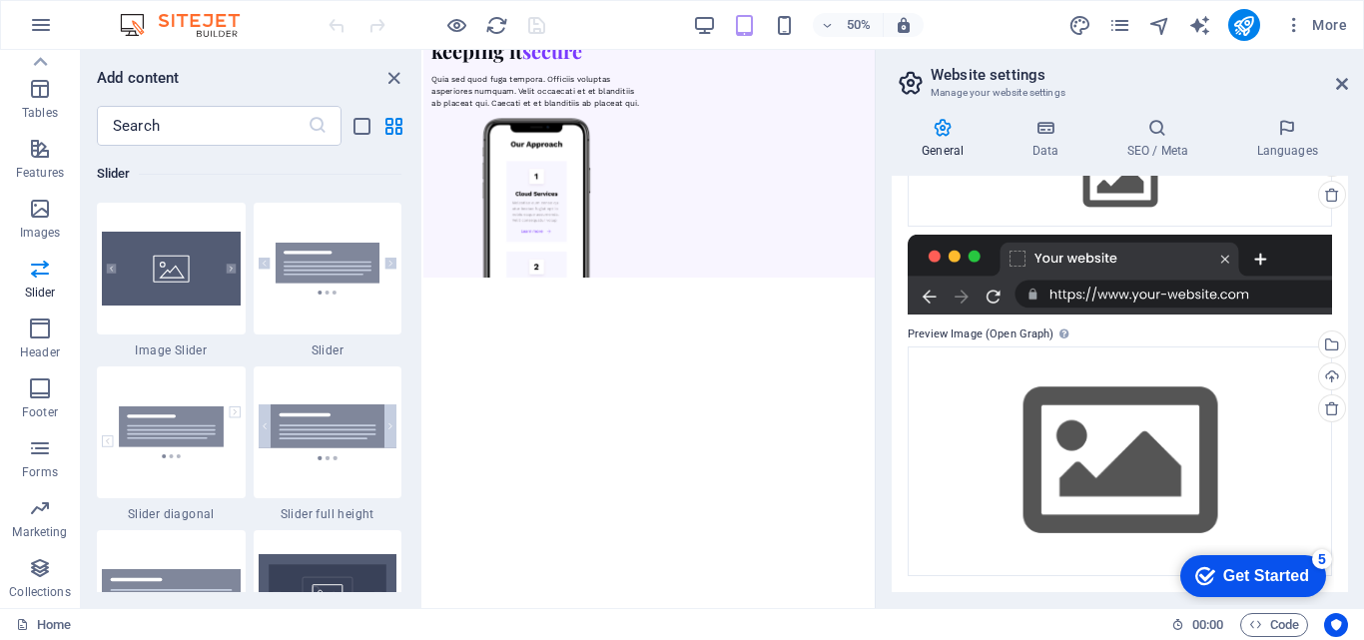
scroll to position [0, 0]
click at [1259, 574] on div "Get Started" at bounding box center [1267, 576] width 86 height 18
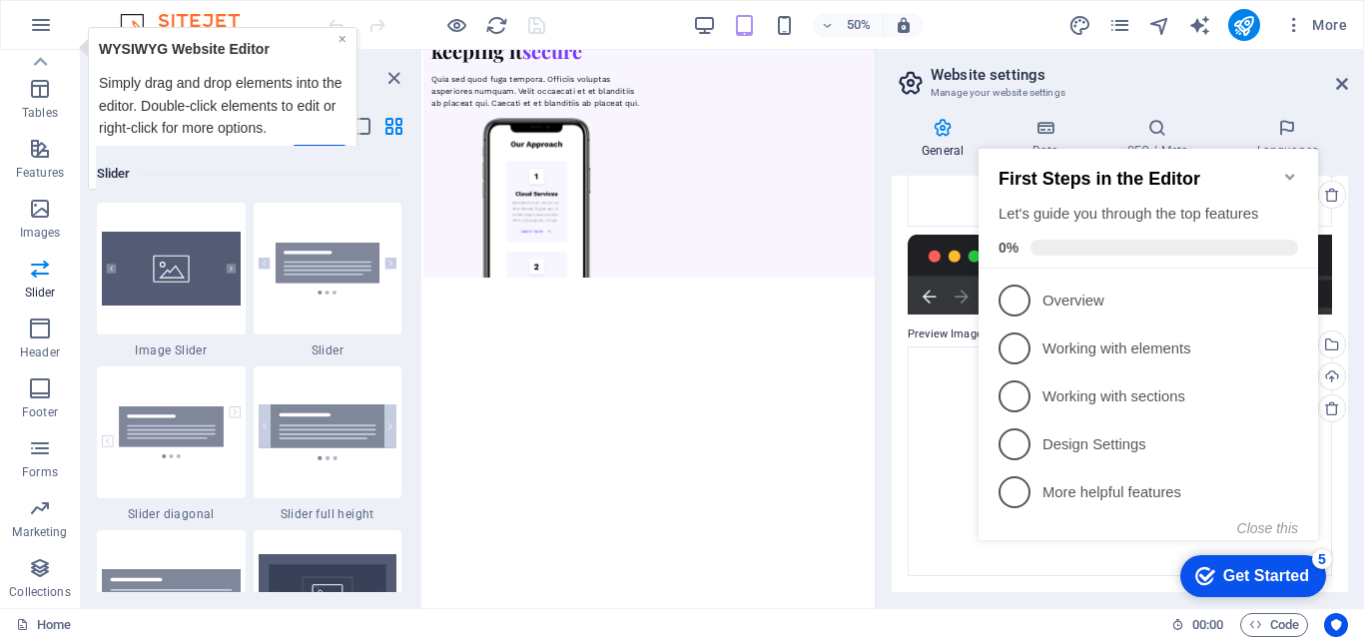
click at [342, 40] on link "×" at bounding box center [342, 39] width 8 height 16
